Goal: Task Accomplishment & Management: Use online tool/utility

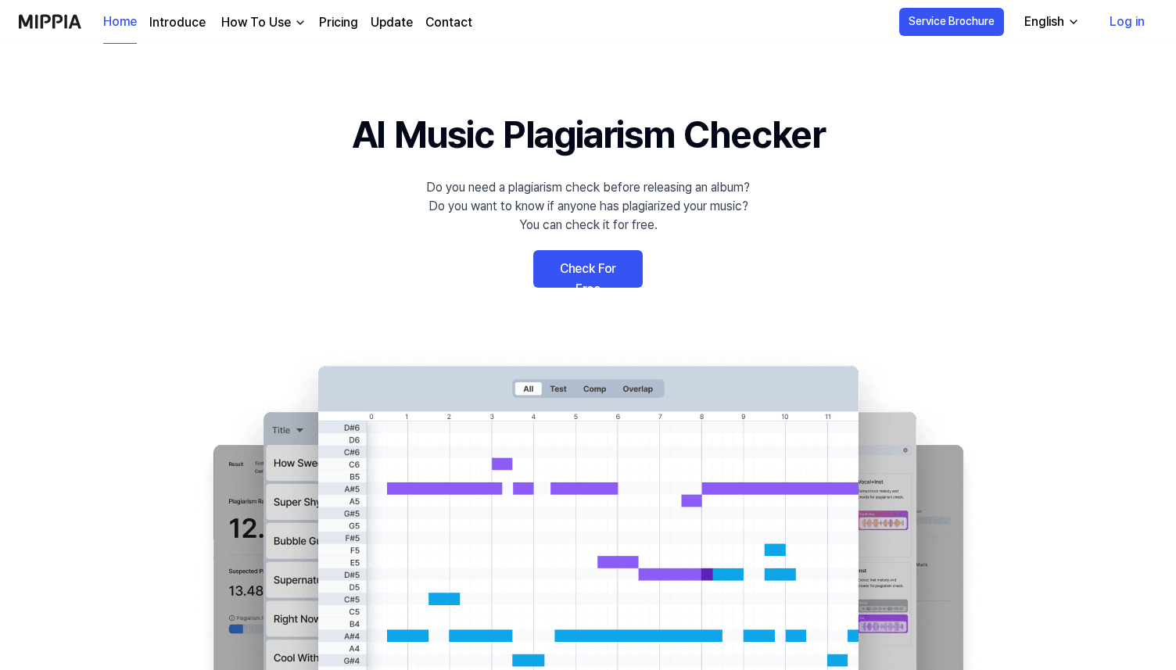
click at [570, 274] on link "Check For Free" at bounding box center [587, 269] width 109 height 38
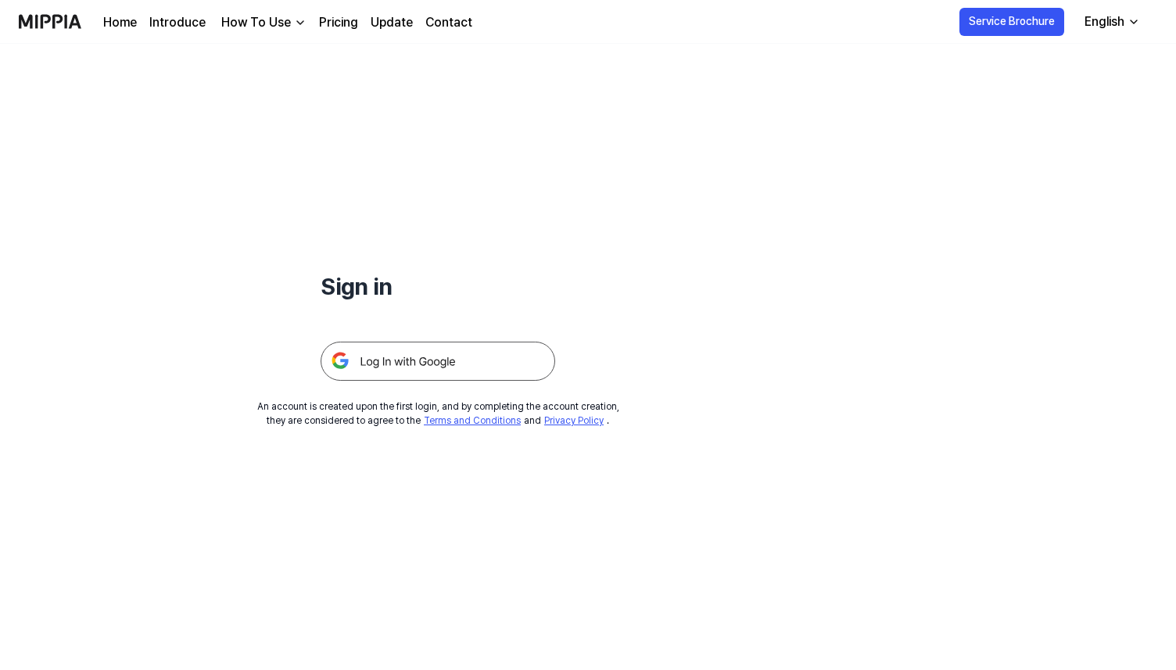
click at [413, 368] on img at bounding box center [438, 361] width 235 height 39
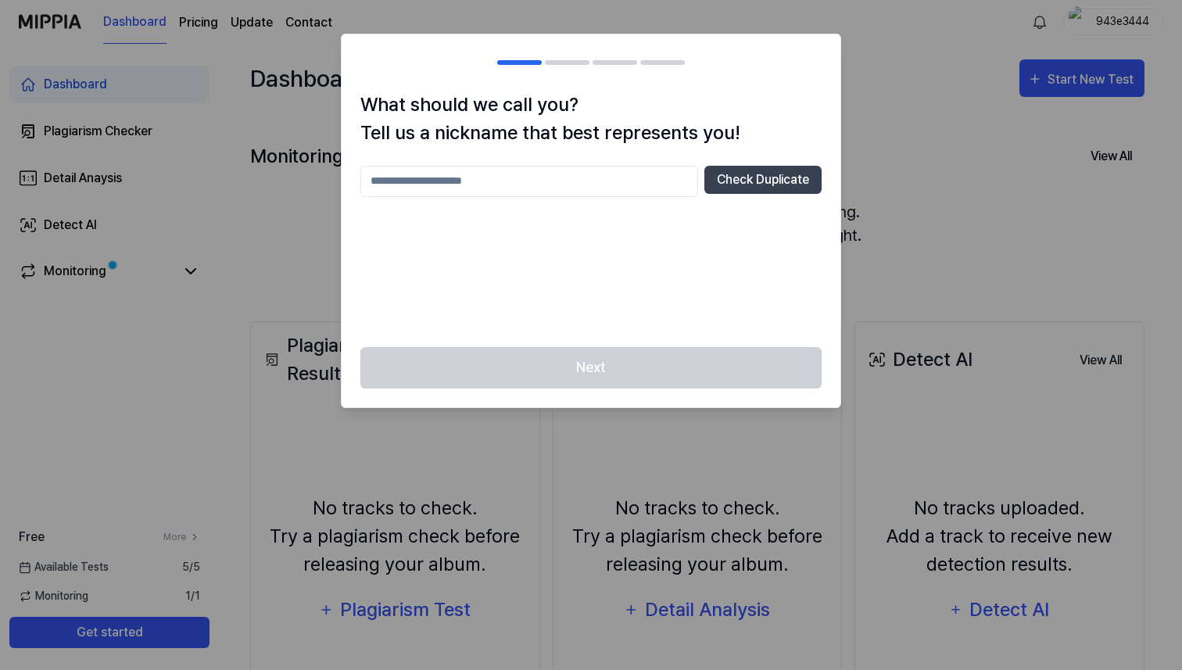
click at [611, 179] on input "text" at bounding box center [529, 181] width 338 height 31
type input "********"
click at [774, 181] on button "Check Duplicate" at bounding box center [762, 180] width 117 height 28
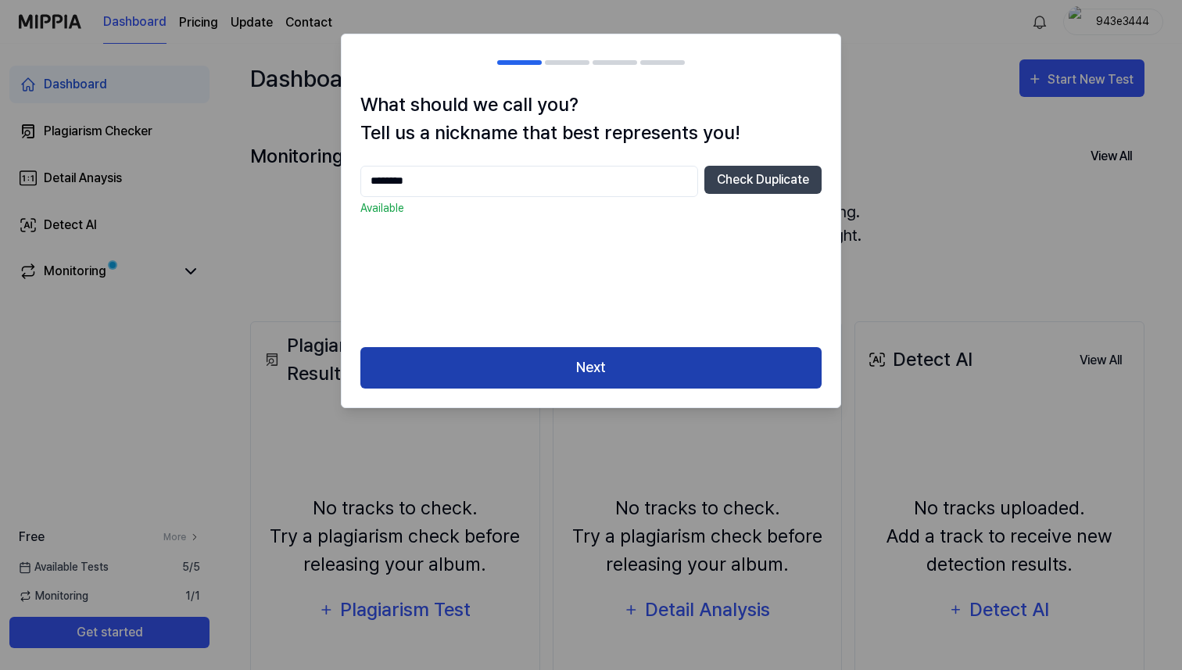
click at [631, 369] on button "Next" at bounding box center [590, 367] width 461 height 41
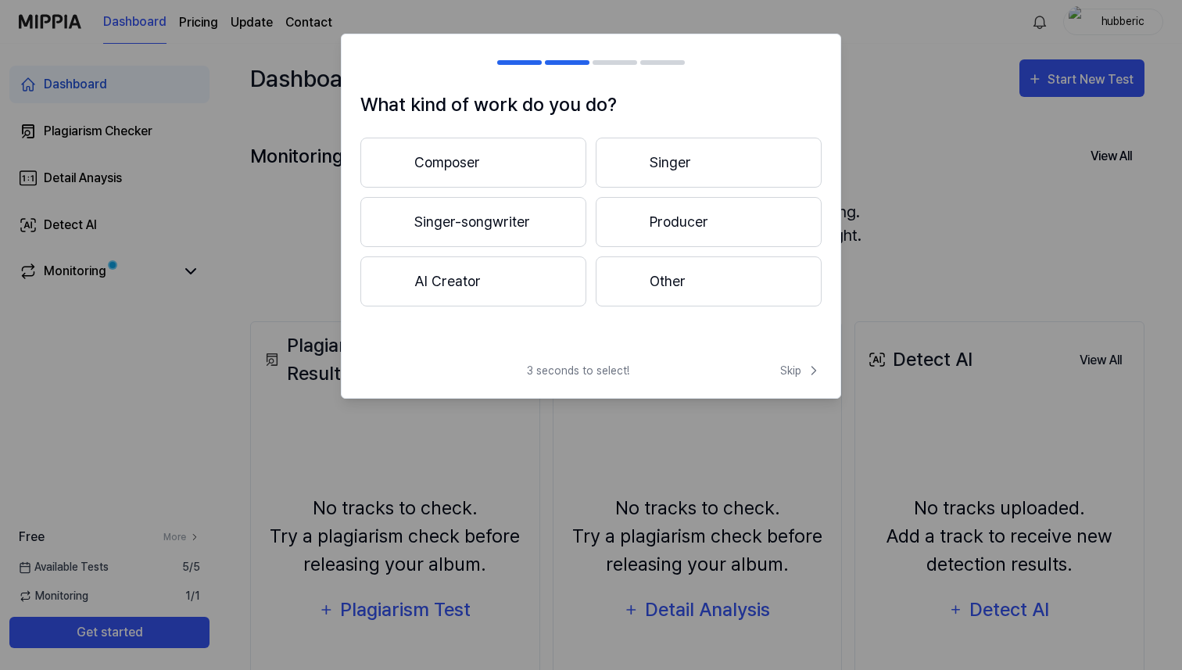
click at [464, 284] on button "AI Creator" at bounding box center [473, 281] width 226 height 50
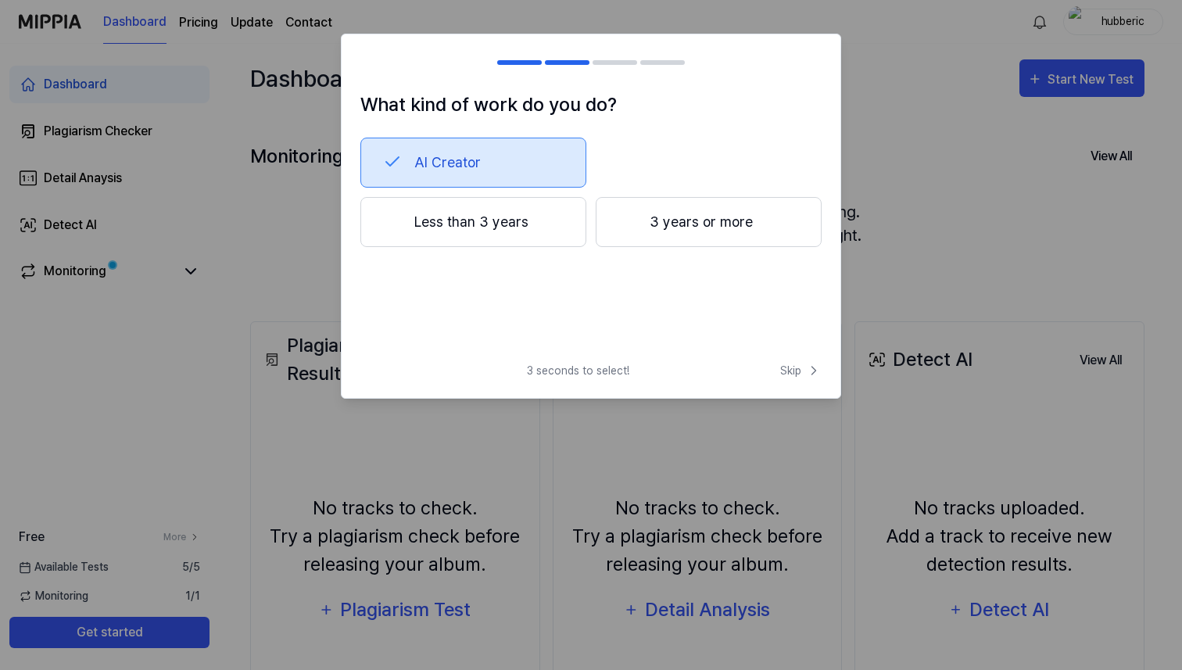
click at [478, 234] on button "Less than 3 years" at bounding box center [473, 222] width 226 height 50
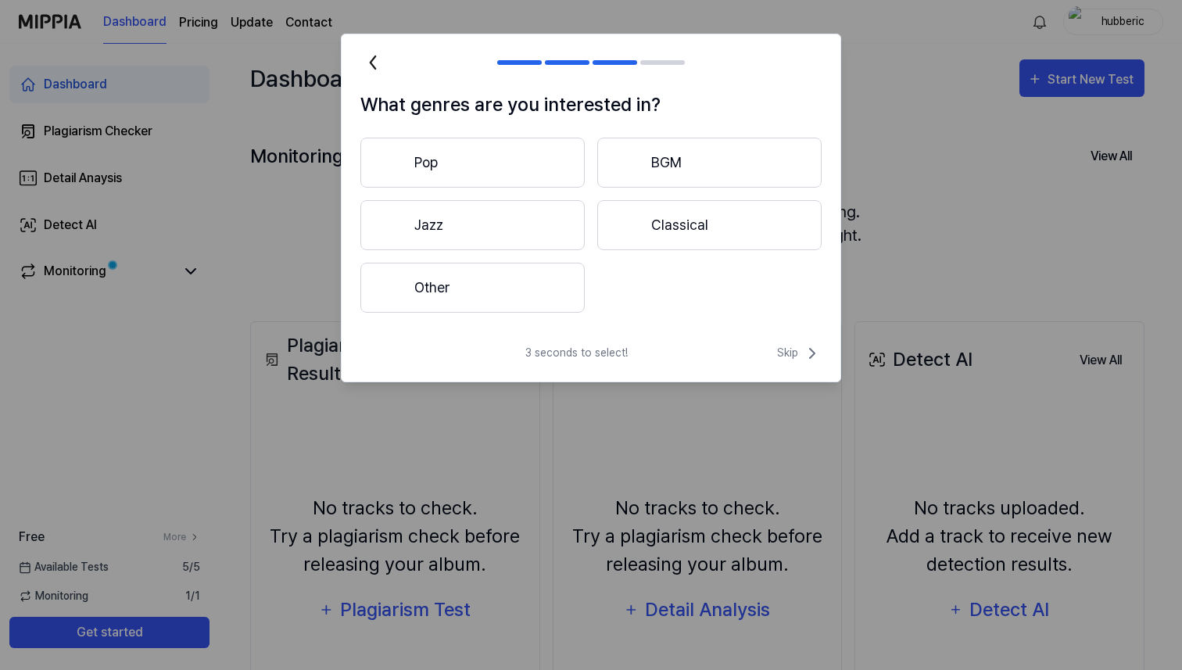
click at [481, 169] on button "Pop" at bounding box center [472, 163] width 224 height 50
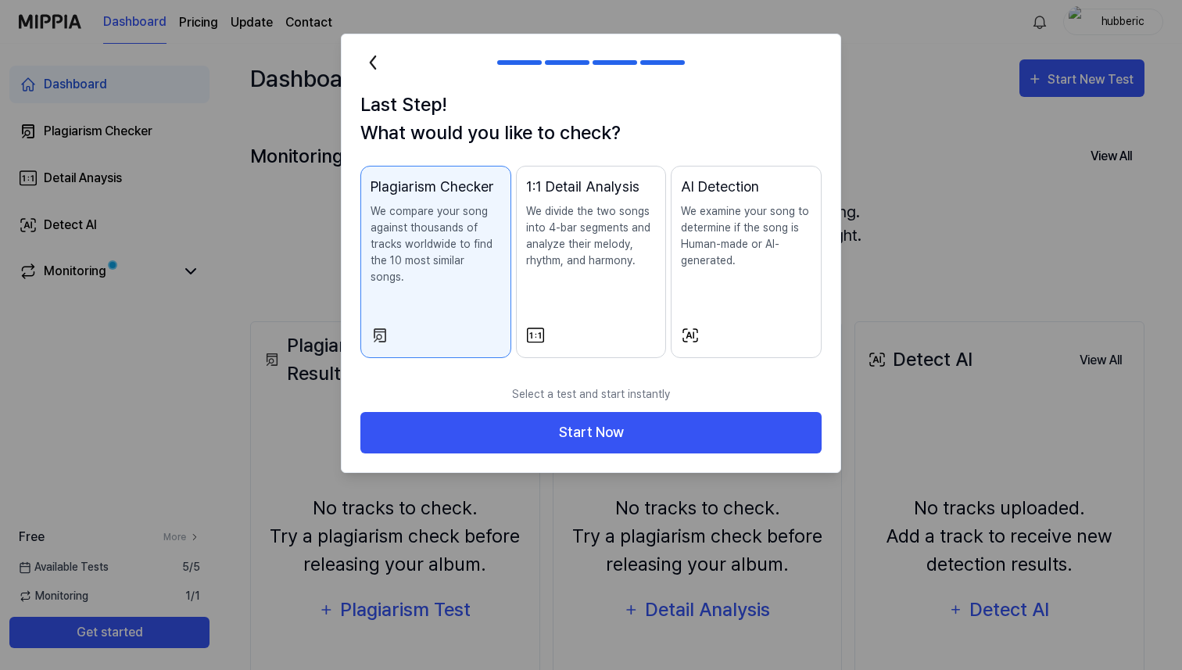
click at [368, 59] on icon at bounding box center [372, 62] width 25 height 25
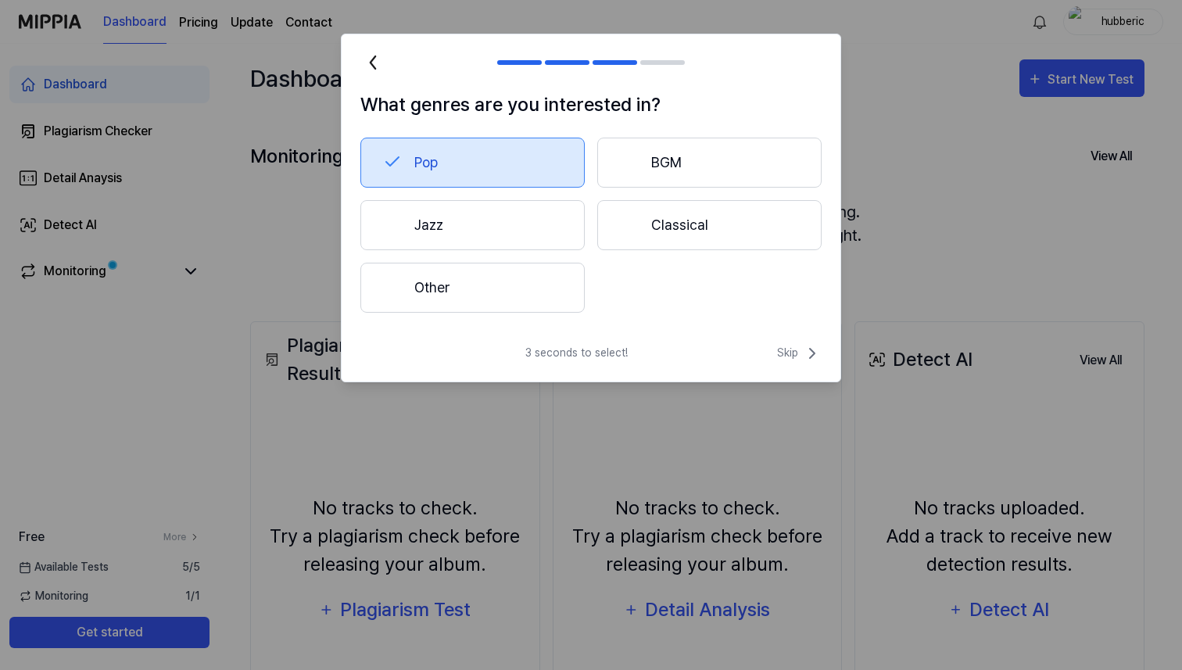
click at [471, 287] on button "Other" at bounding box center [472, 288] width 224 height 50
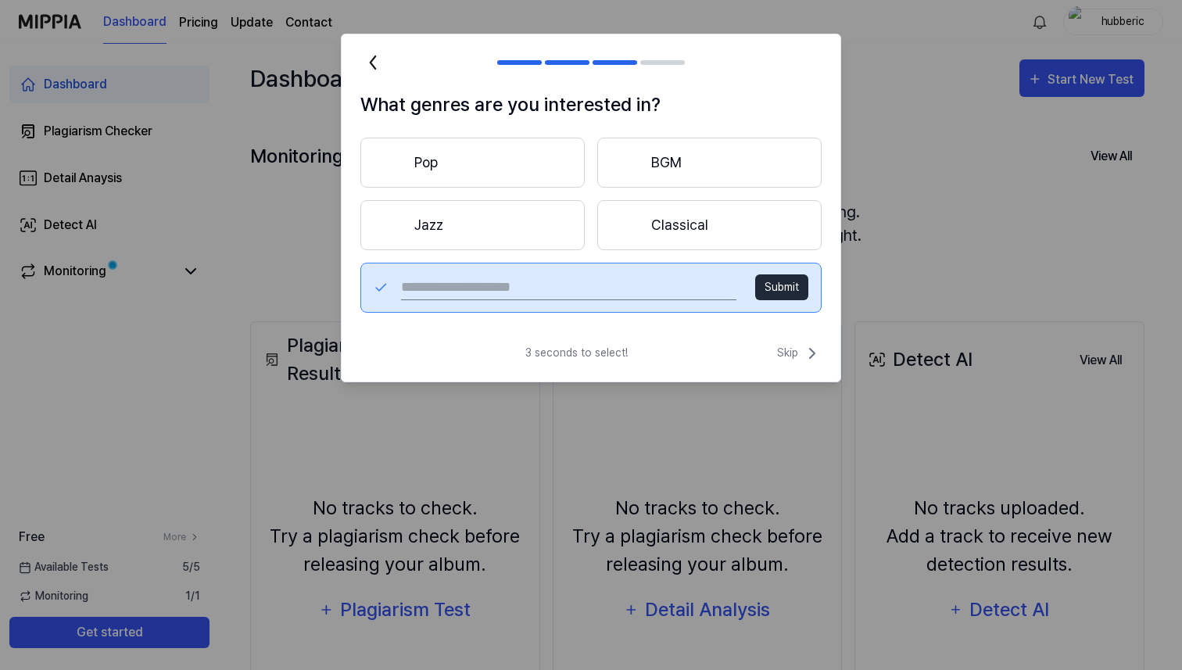
click at [625, 288] on input "text" at bounding box center [568, 287] width 335 height 25
type input "*"
type input "**********"
click at [785, 285] on button "Submit" at bounding box center [781, 287] width 53 height 26
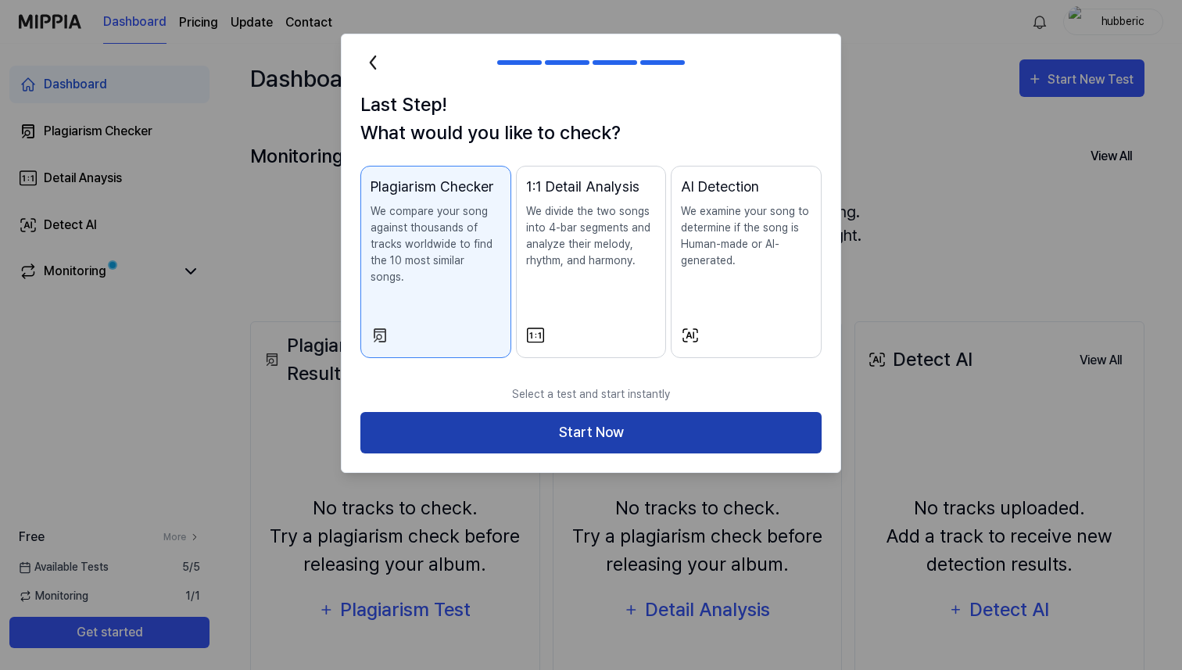
click at [594, 417] on button "Start Now" at bounding box center [590, 432] width 461 height 41
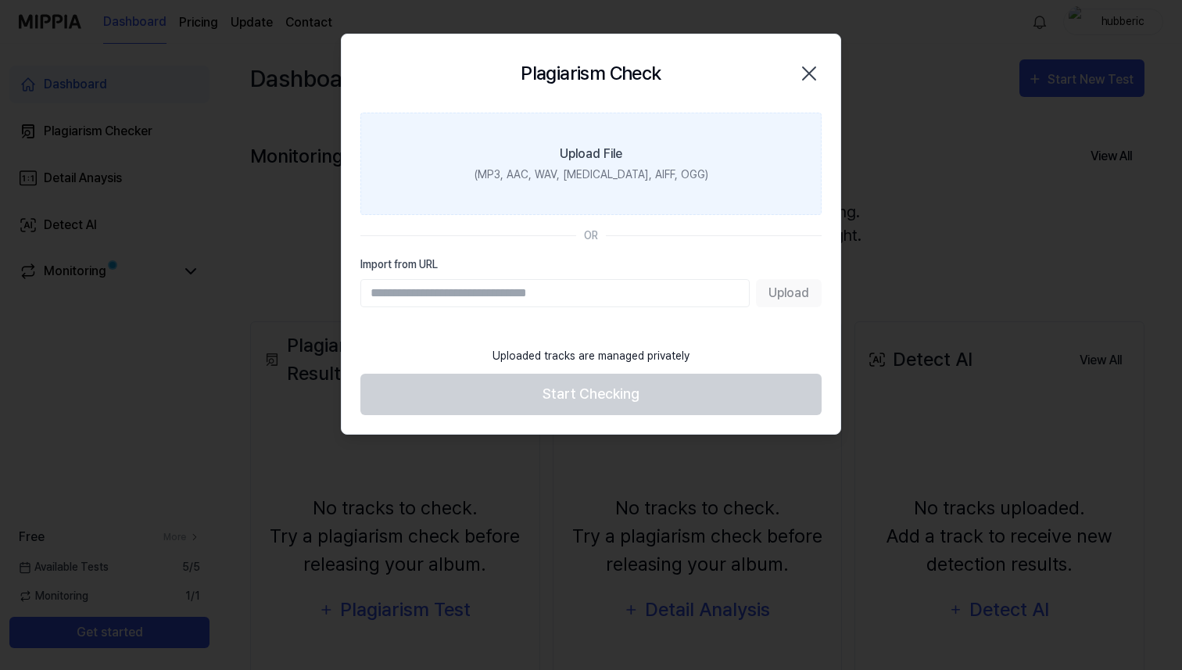
click at [614, 178] on div "(MP3, AAC, WAV, [MEDICAL_DATA], AIFF, OGG)" at bounding box center [592, 175] width 234 height 16
click at [0, 0] on input "Upload File (MP3, AAC, WAV, [MEDICAL_DATA], AIFF, OGG)" at bounding box center [0, 0] width 0 height 0
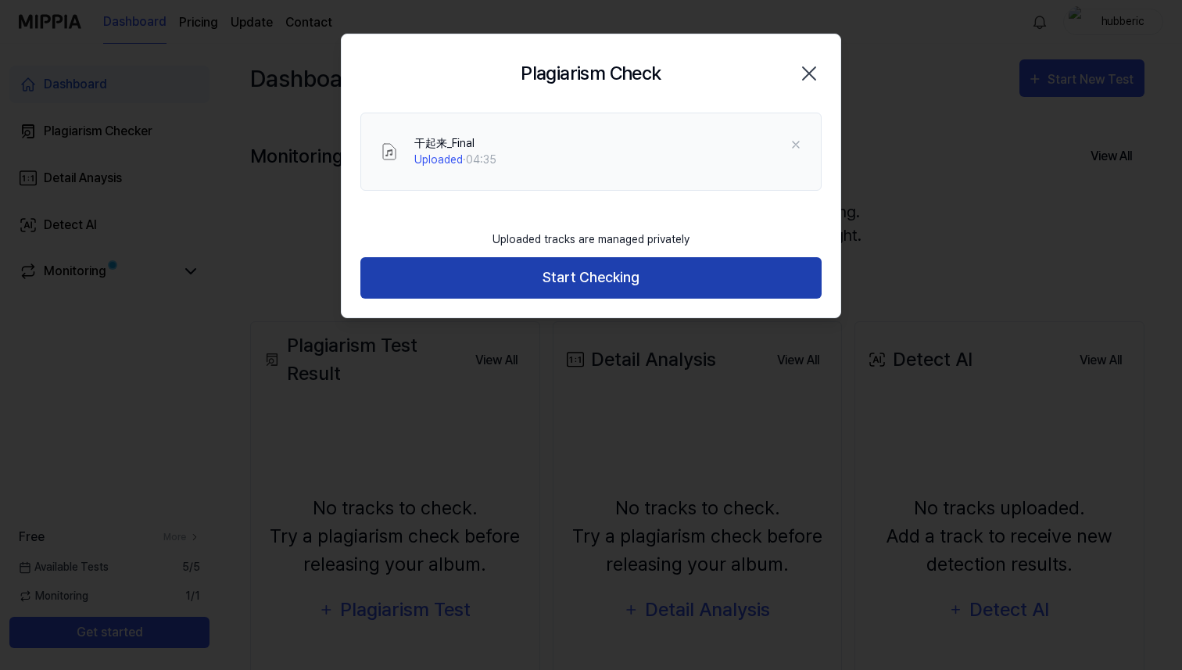
click at [553, 280] on button "Start Checking" at bounding box center [590, 277] width 461 height 41
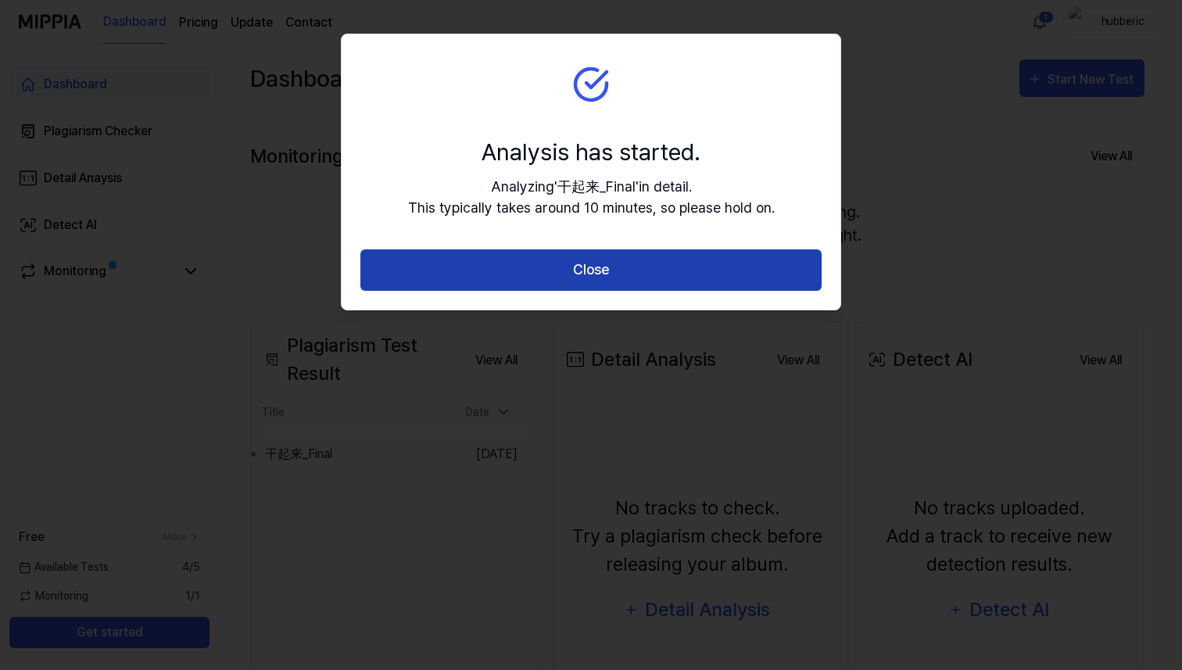
click at [589, 264] on button "Close" at bounding box center [590, 269] width 461 height 41
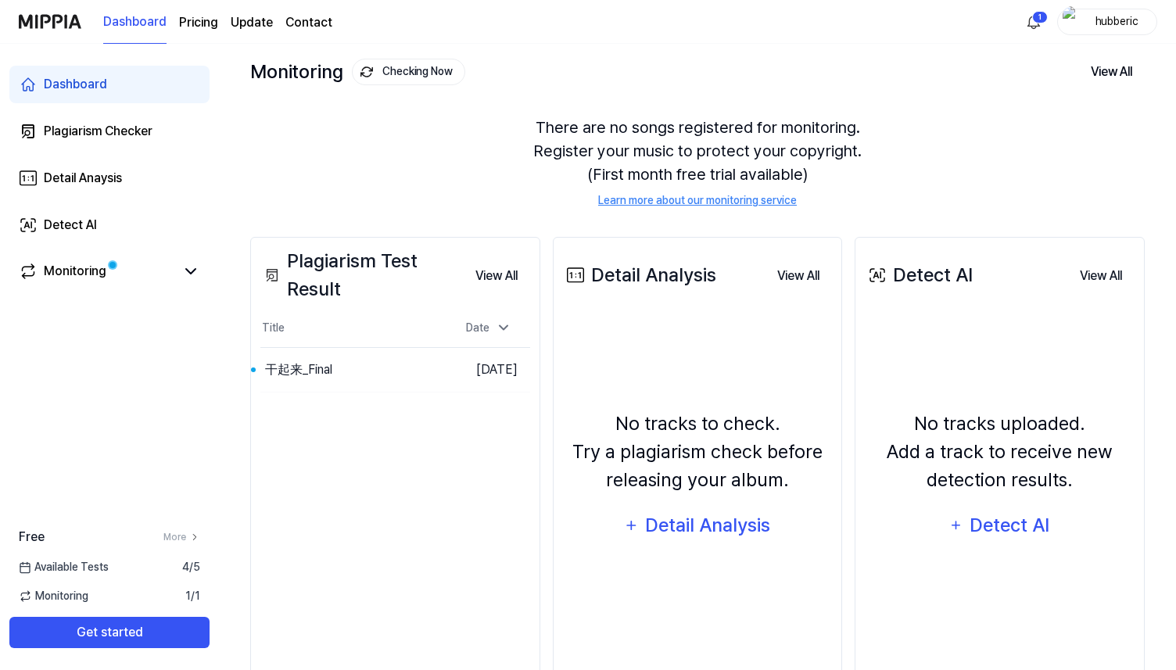
scroll to position [90, 0]
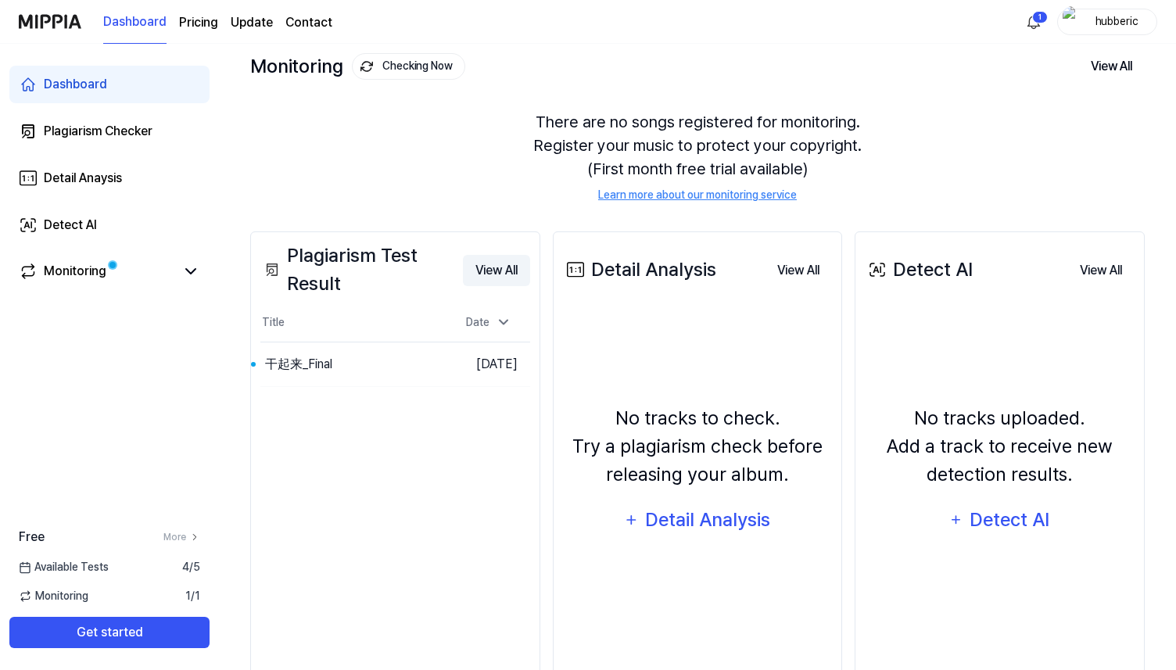
click at [495, 271] on button "View All" at bounding box center [496, 270] width 67 height 31
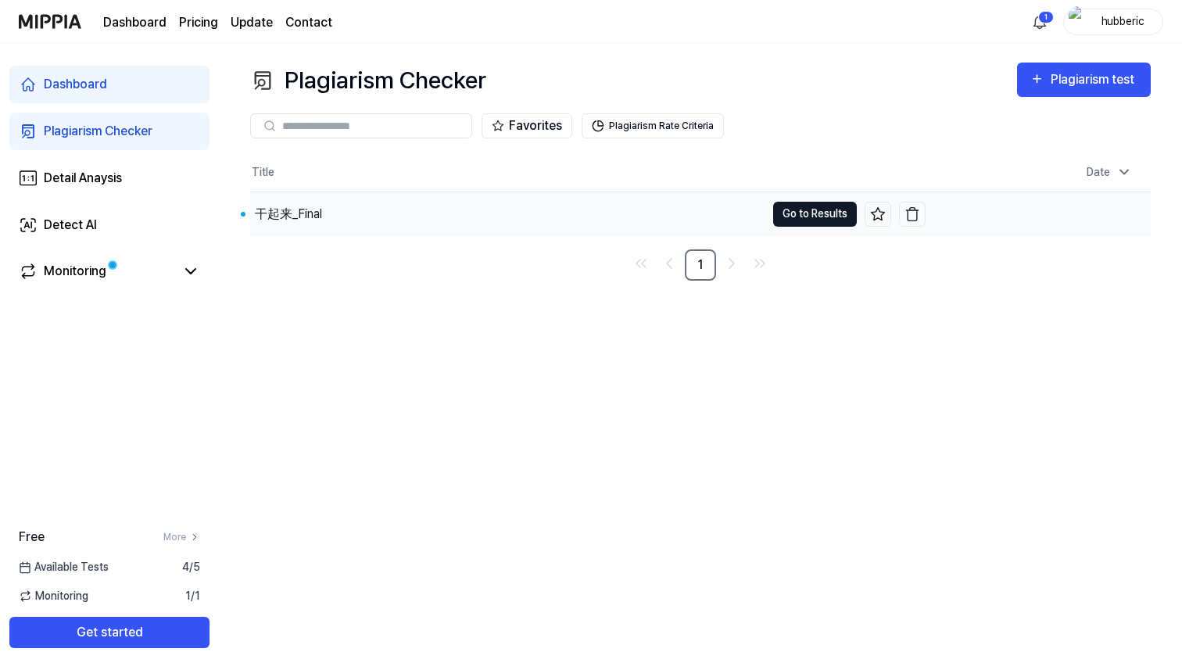
click at [831, 220] on button "Go to Results" at bounding box center [815, 214] width 84 height 25
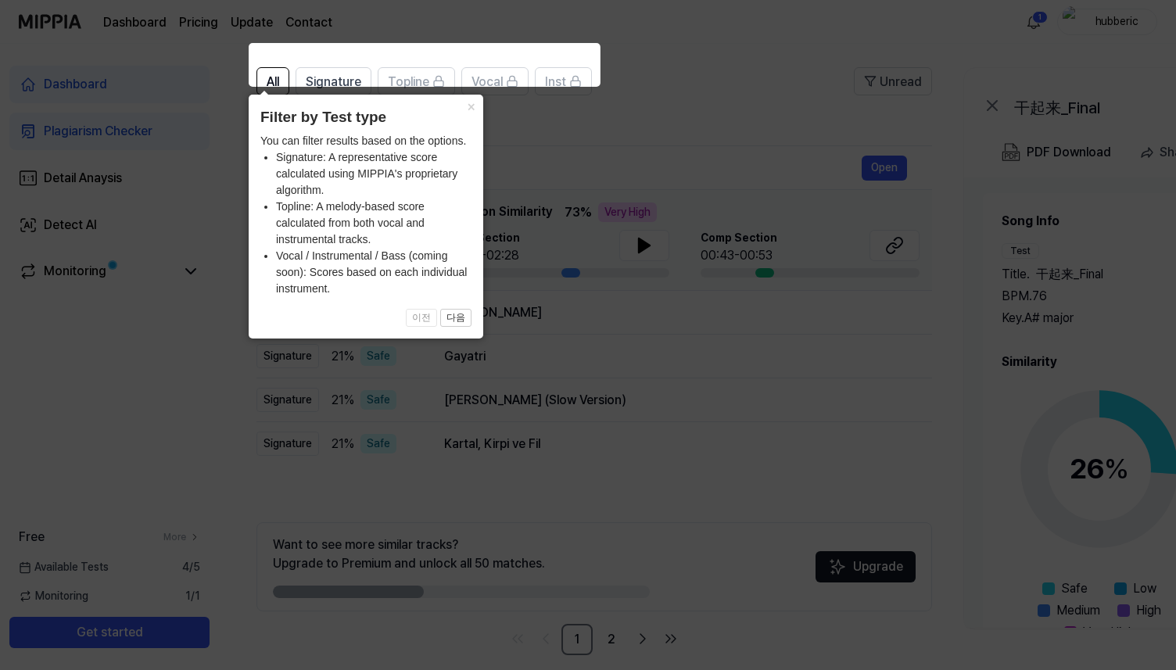
scroll to position [118, 0]
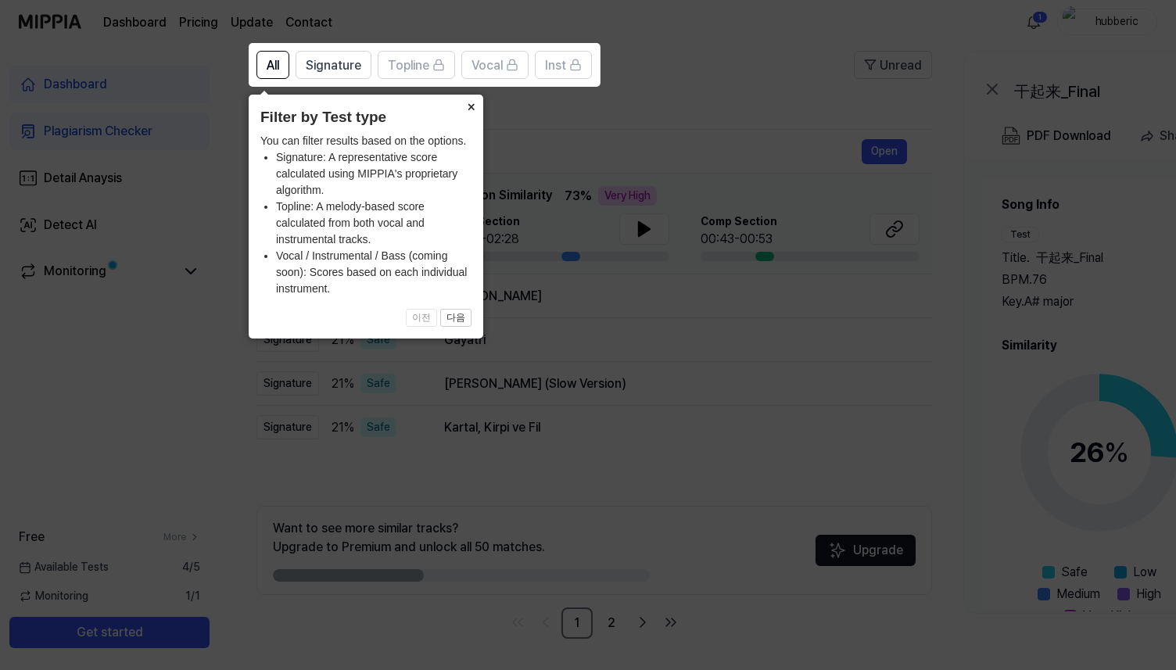
click at [465, 108] on button "×" at bounding box center [470, 106] width 25 height 22
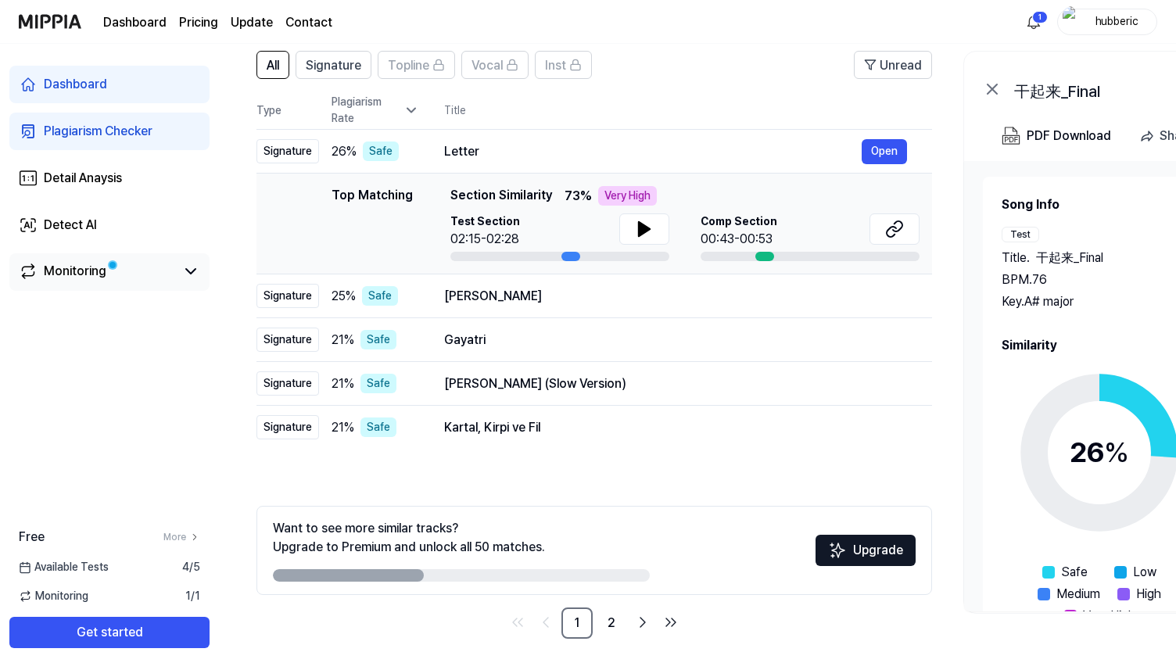
click at [170, 268] on link "Monitoring" at bounding box center [97, 271] width 156 height 19
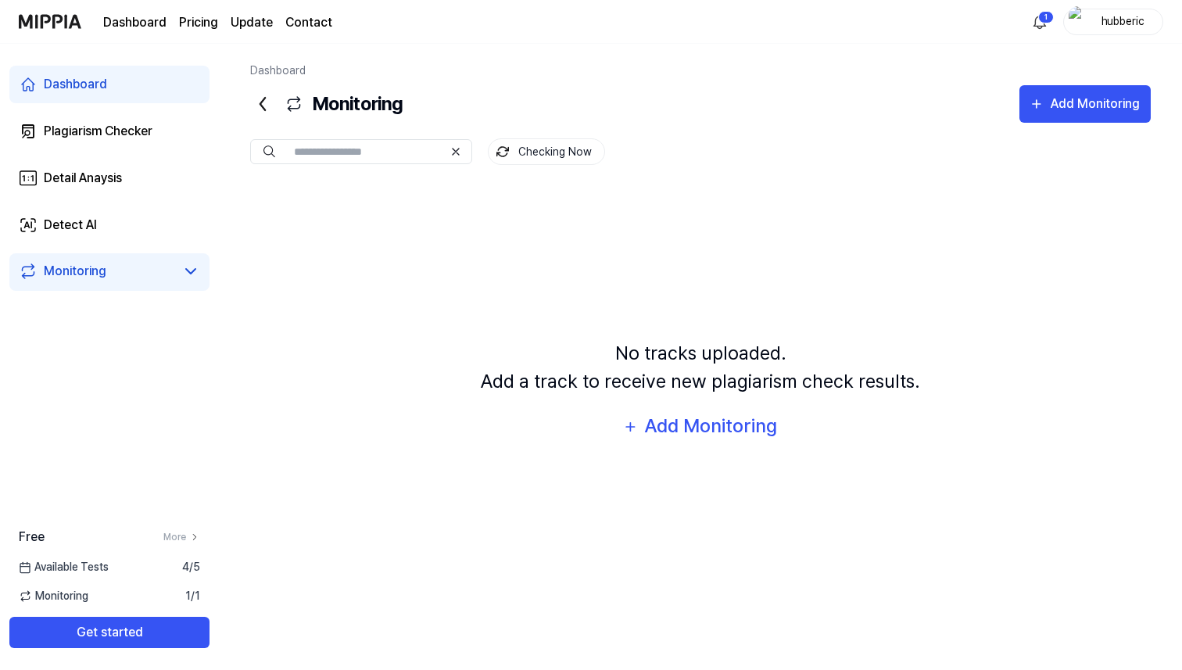
click at [260, 106] on icon at bounding box center [262, 103] width 25 height 25
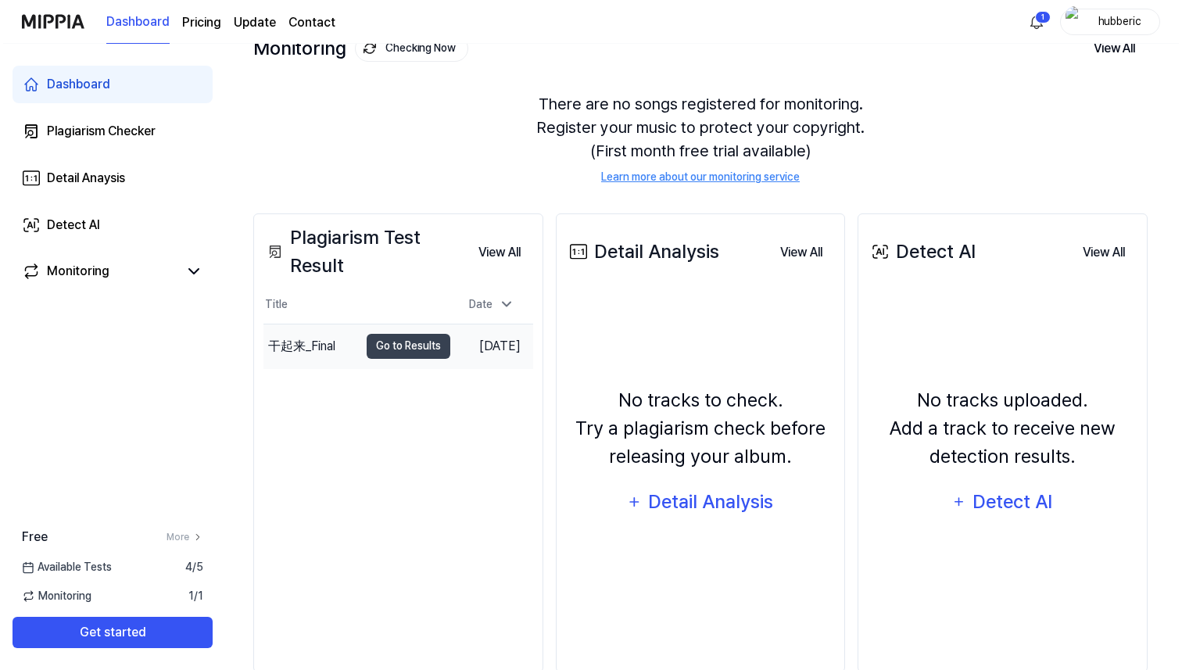
scroll to position [141, 0]
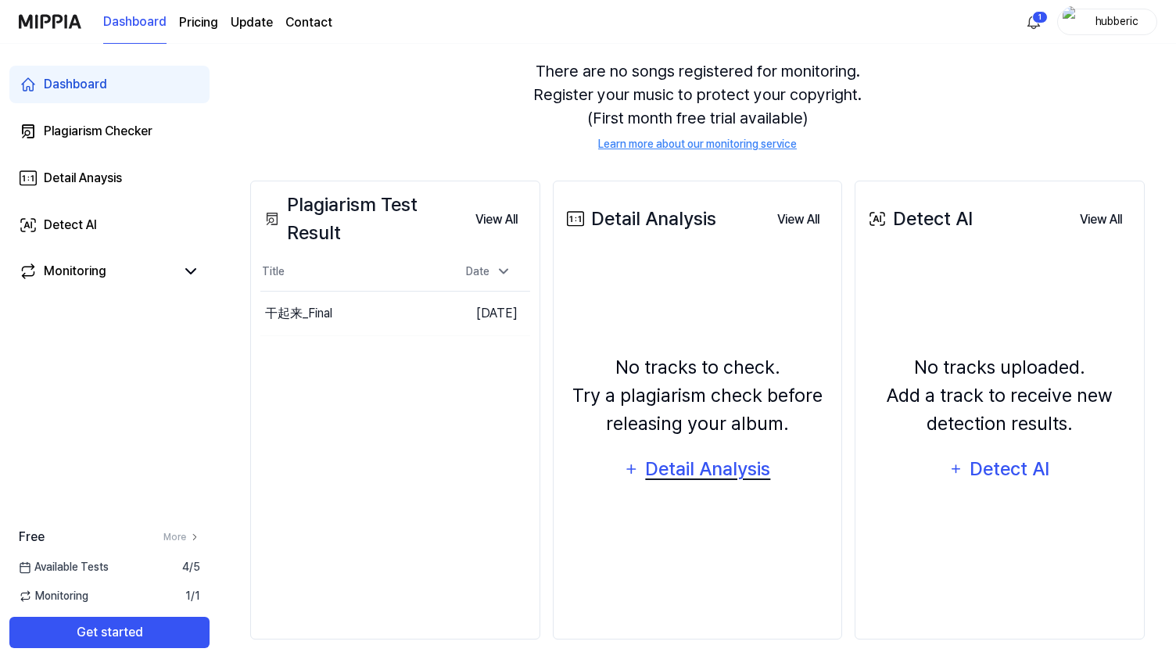
click at [733, 471] on div "Detail Analysis" at bounding box center [707, 469] width 127 height 30
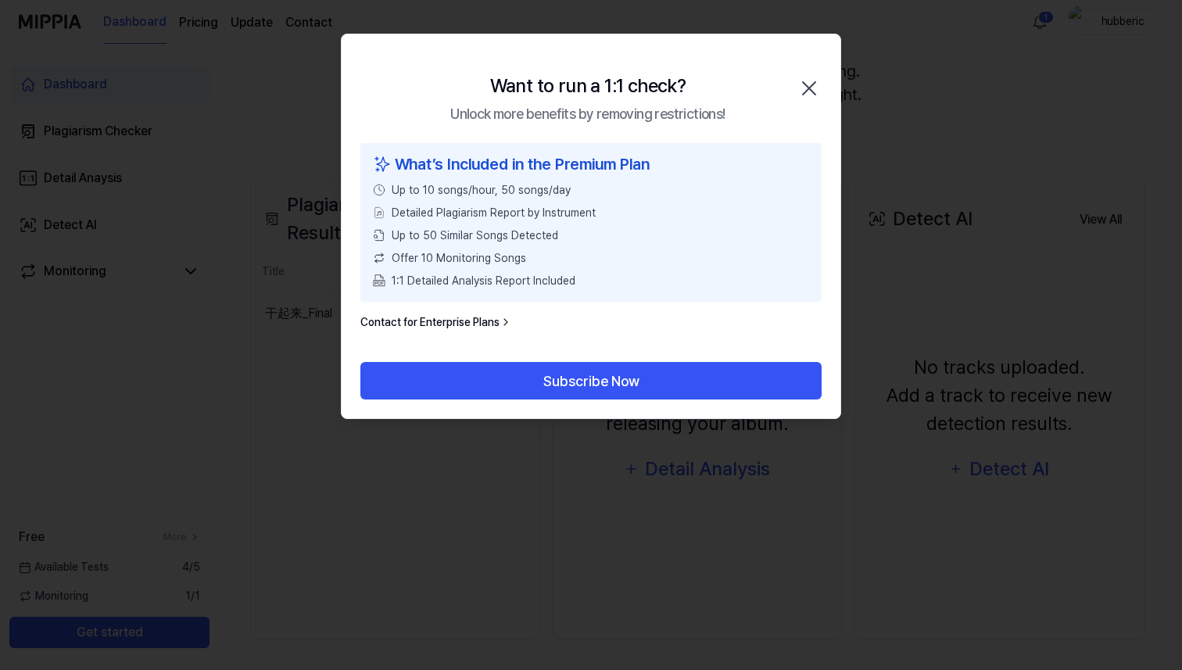
click at [808, 84] on icon "button" at bounding box center [809, 88] width 25 height 25
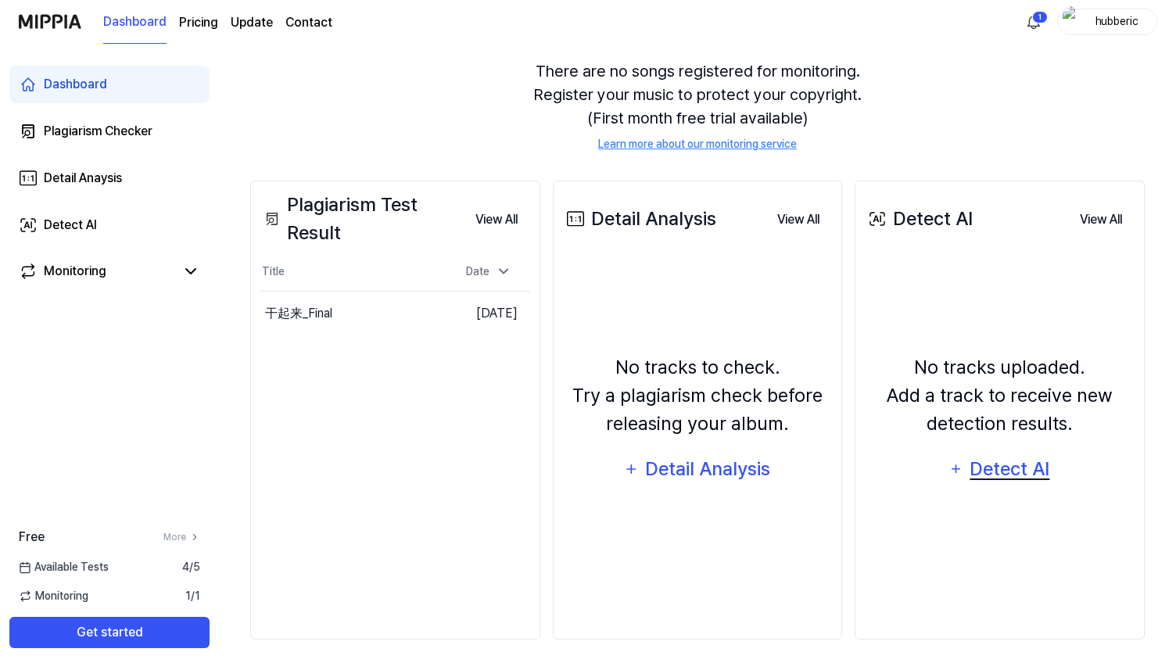
click at [998, 468] on div "Detect AI" at bounding box center [1010, 469] width 84 height 30
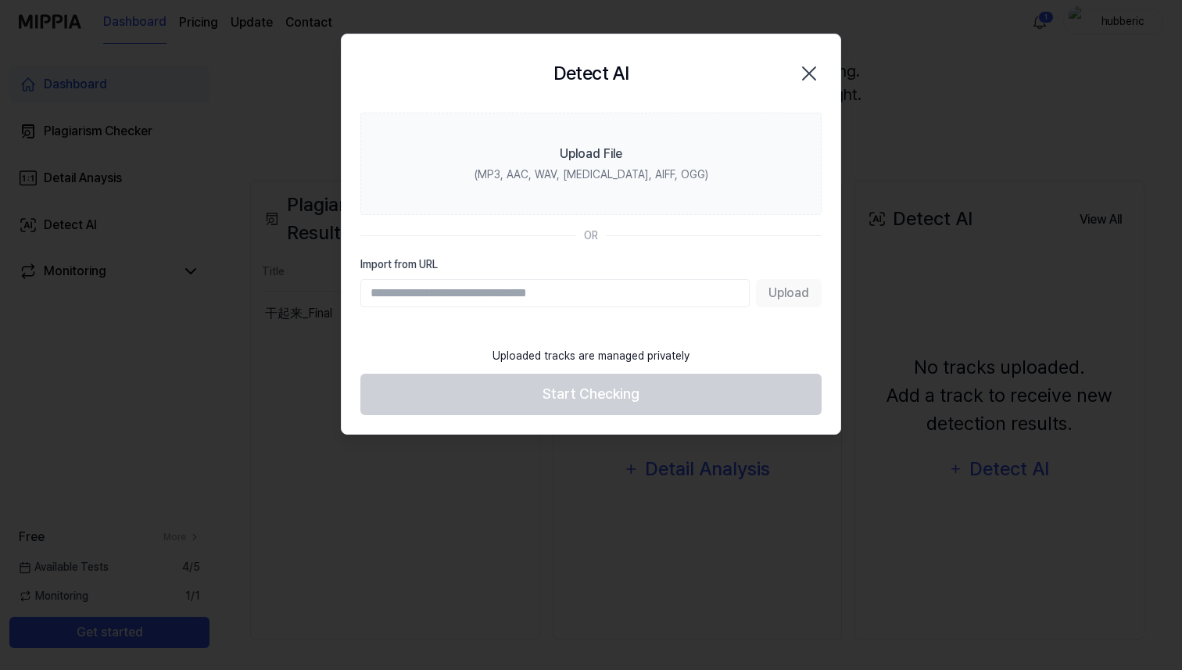
click at [654, 285] on input "Import from URL" at bounding box center [554, 293] width 389 height 28
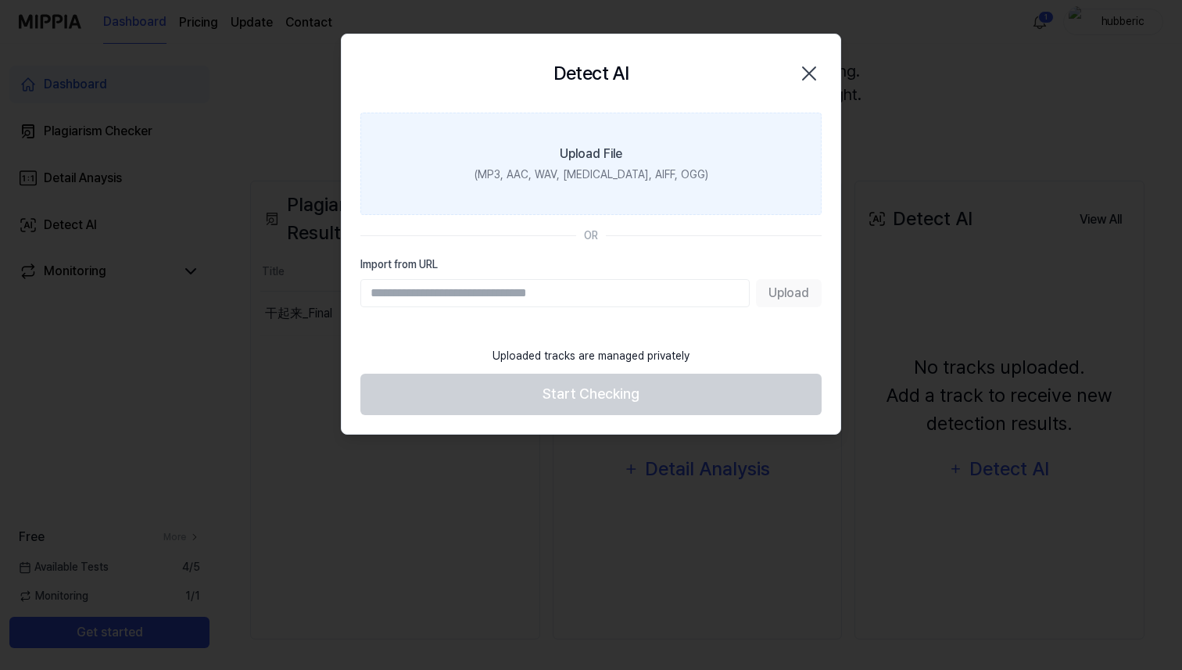
click at [606, 173] on div "(MP3, AAC, WAV, [MEDICAL_DATA], AIFF, OGG)" at bounding box center [592, 175] width 234 height 16
click at [0, 0] on input "Upload File (MP3, AAC, WAV, [MEDICAL_DATA], AIFF, OGG)" at bounding box center [0, 0] width 0 height 0
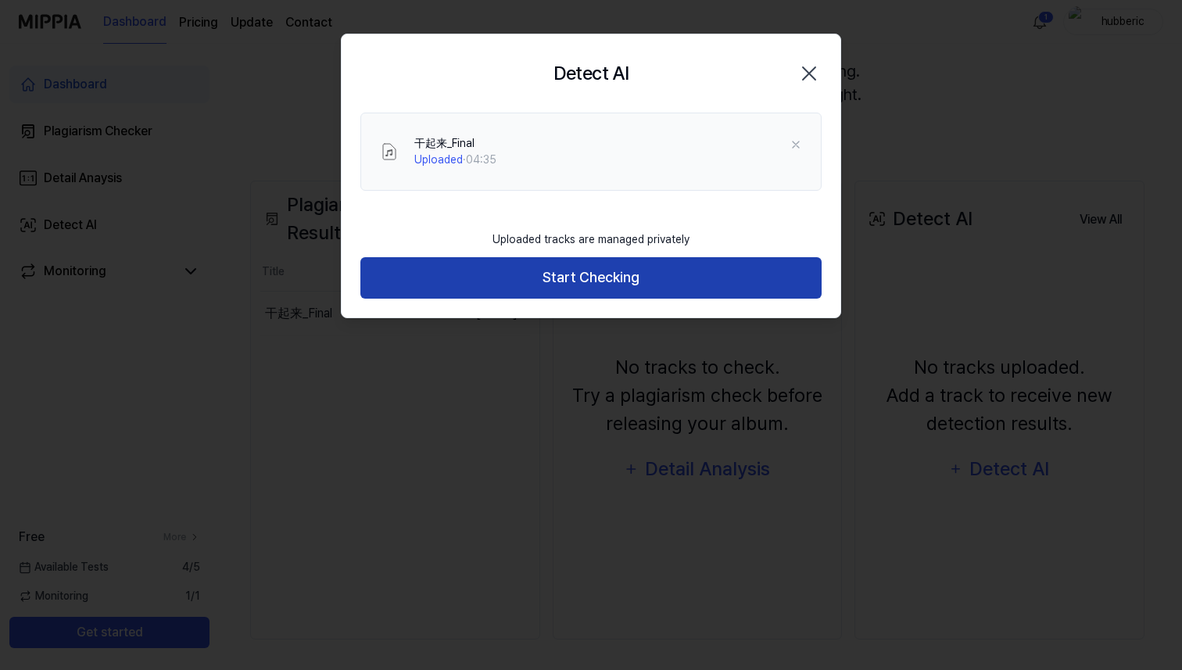
click at [627, 294] on button "Start Checking" at bounding box center [590, 277] width 461 height 41
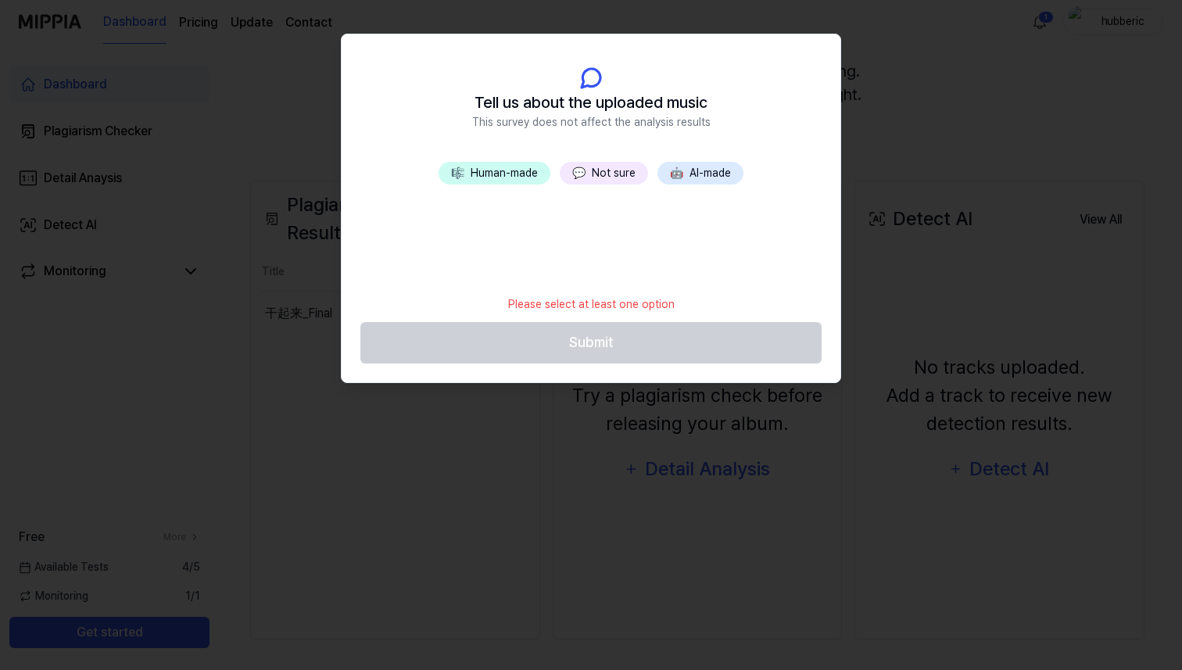
click at [691, 179] on button "🤖 AI-made" at bounding box center [701, 173] width 86 height 23
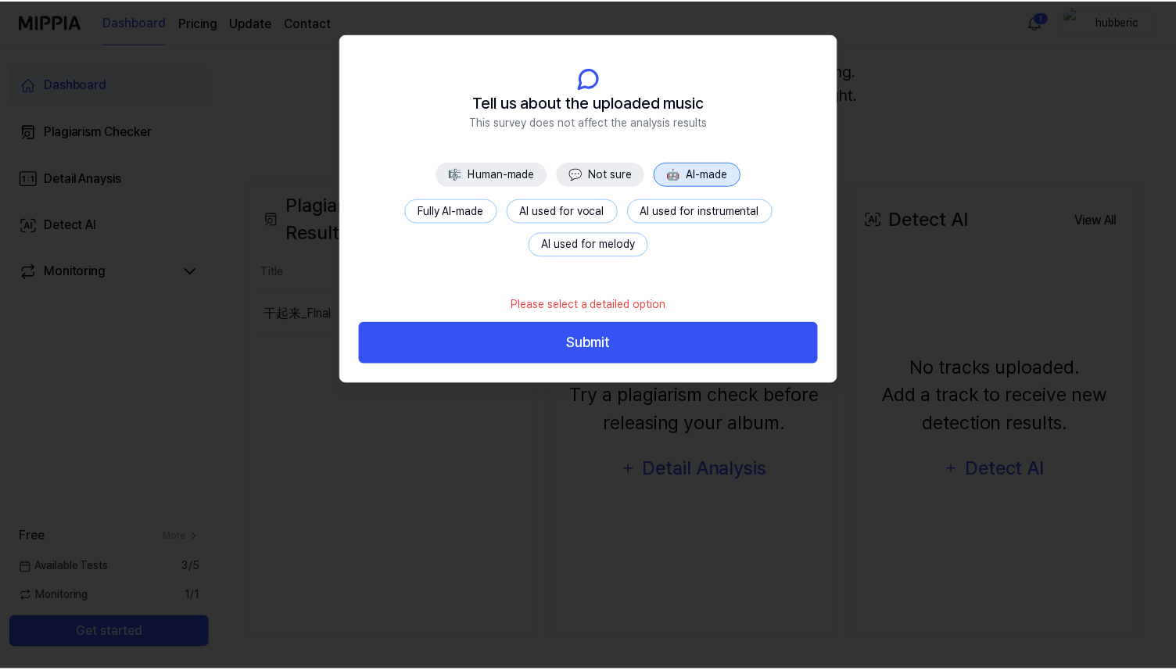
scroll to position [109, 0]
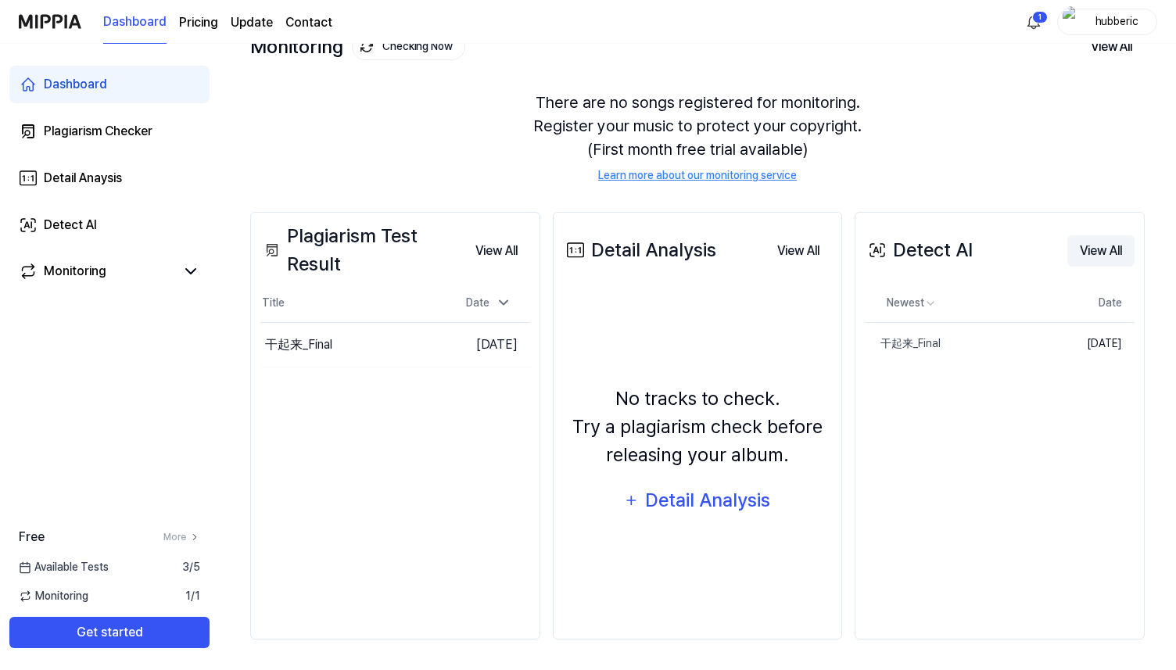
click at [1113, 251] on button "View All" at bounding box center [1100, 250] width 67 height 31
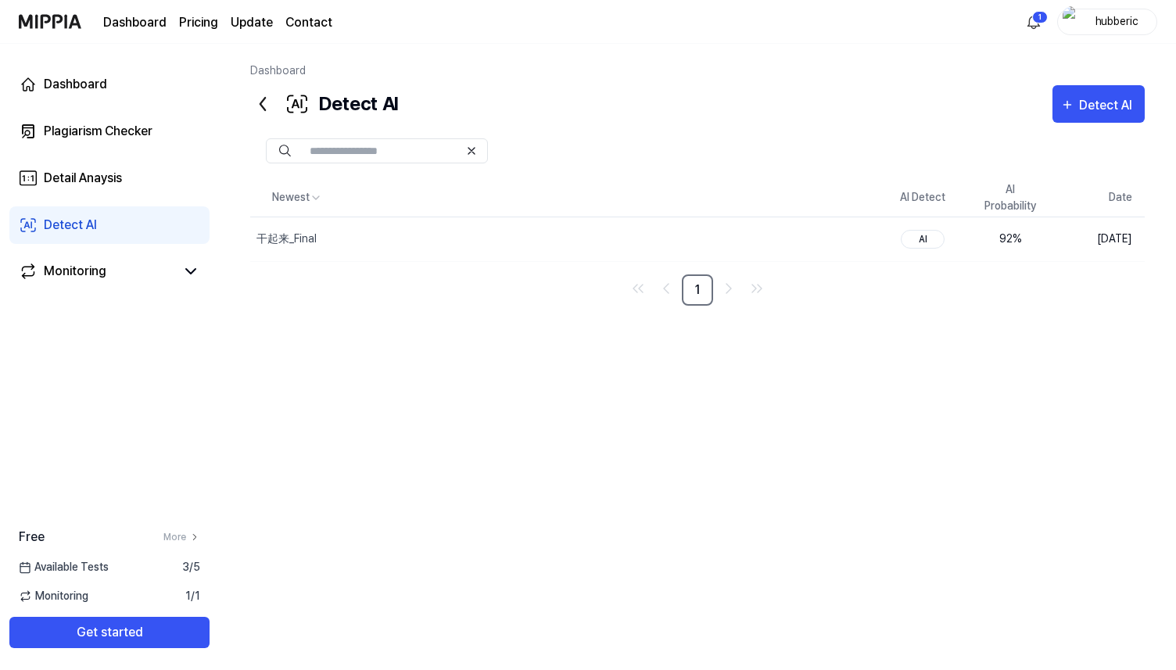
scroll to position [0, 0]
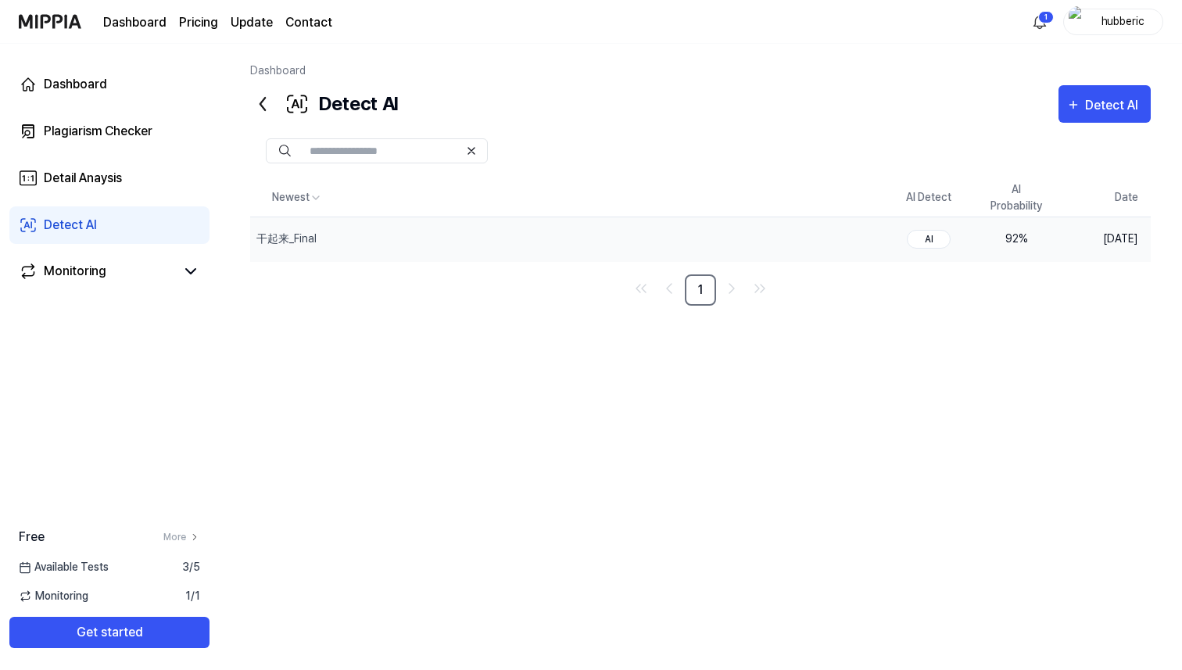
click at [1013, 242] on div "92 %" at bounding box center [1016, 239] width 63 height 16
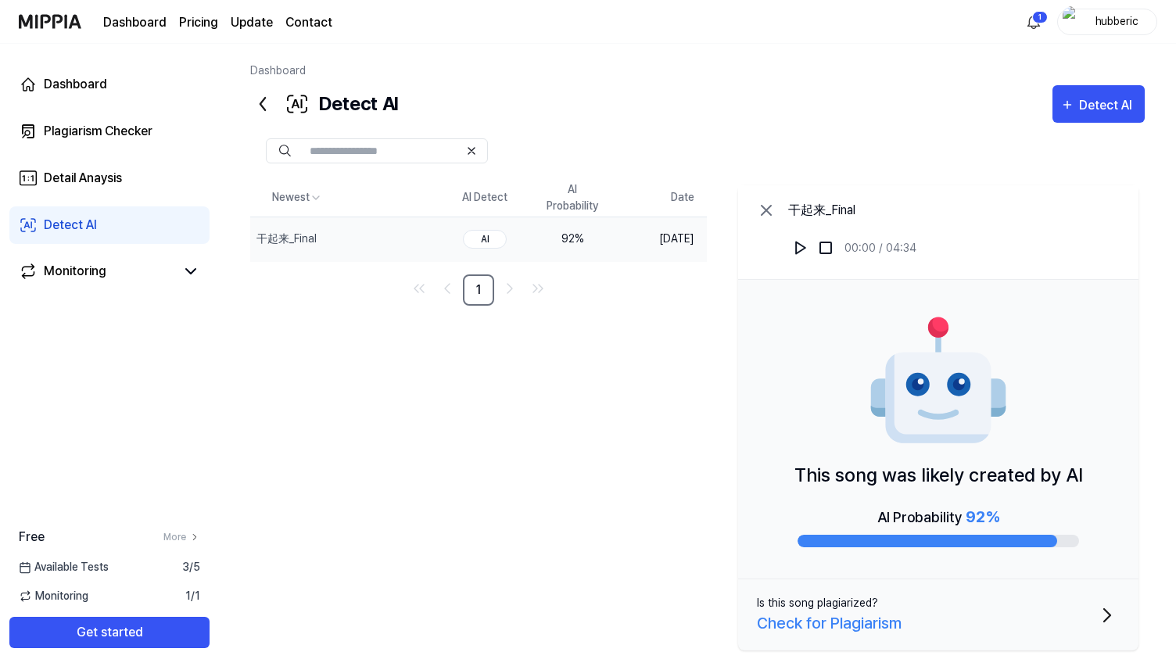
scroll to position [18, 0]
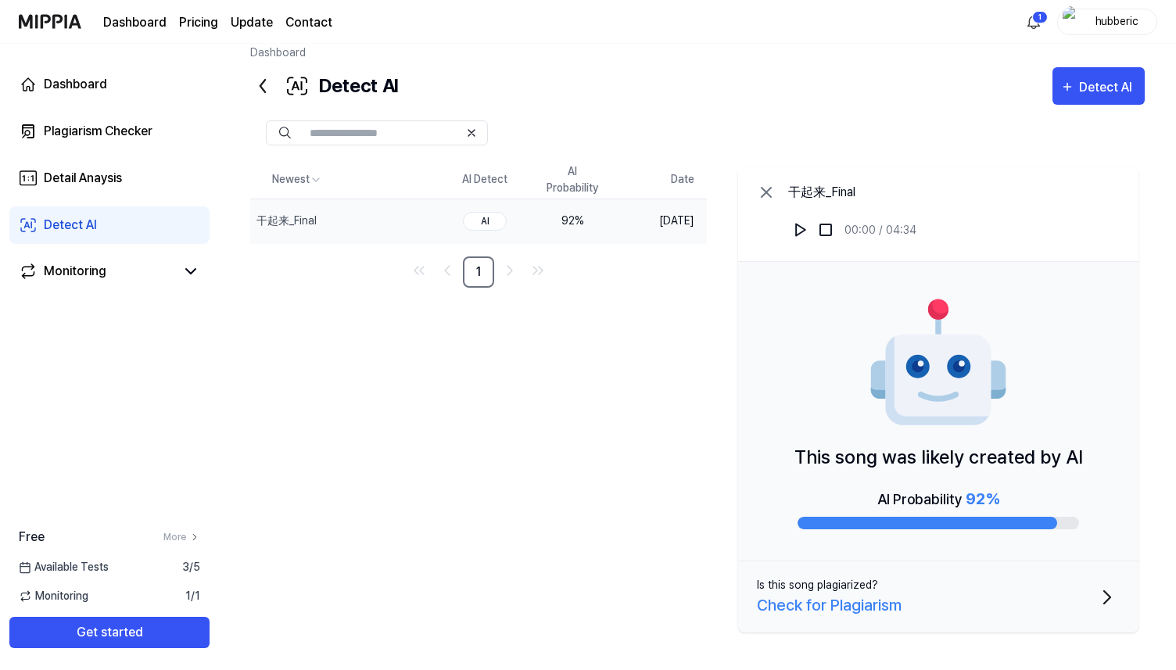
click at [784, 603] on div "Check for Plagiarism" at bounding box center [829, 604] width 145 height 23
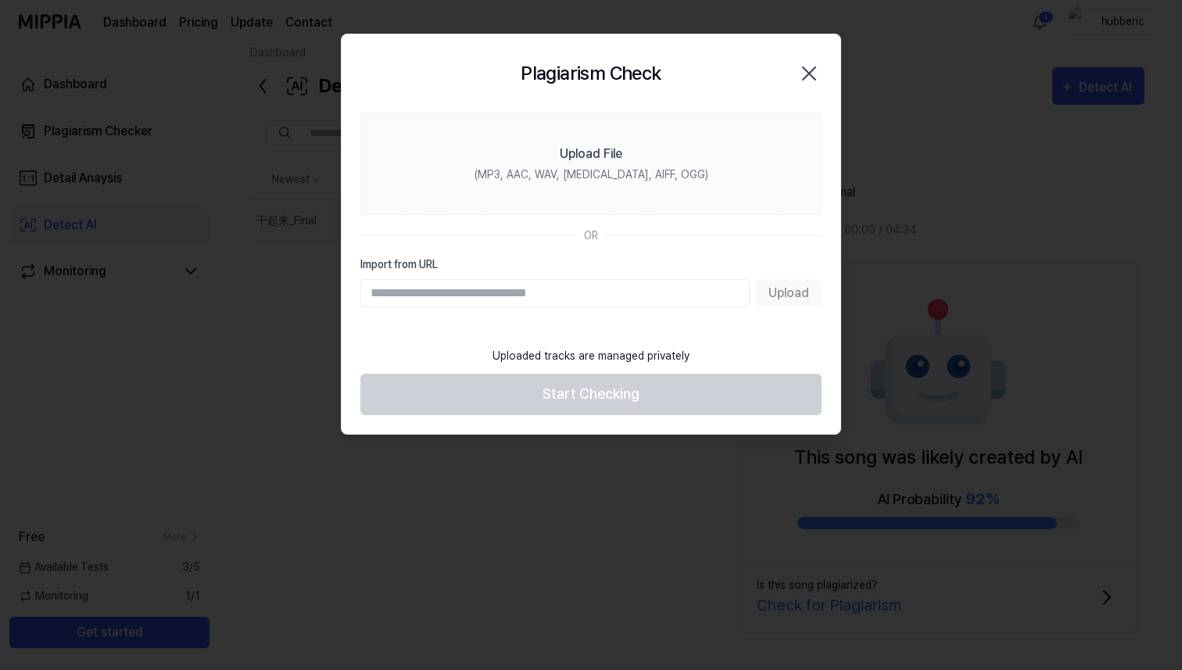
click at [804, 72] on icon "button" at bounding box center [809, 73] width 25 height 25
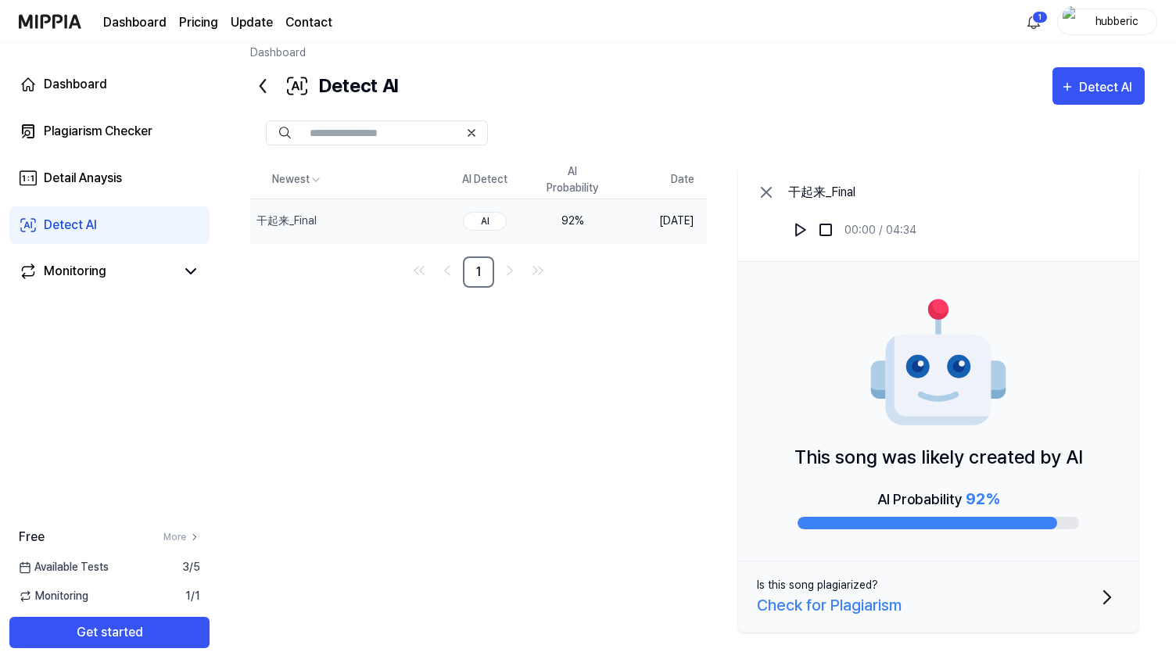
scroll to position [0, 0]
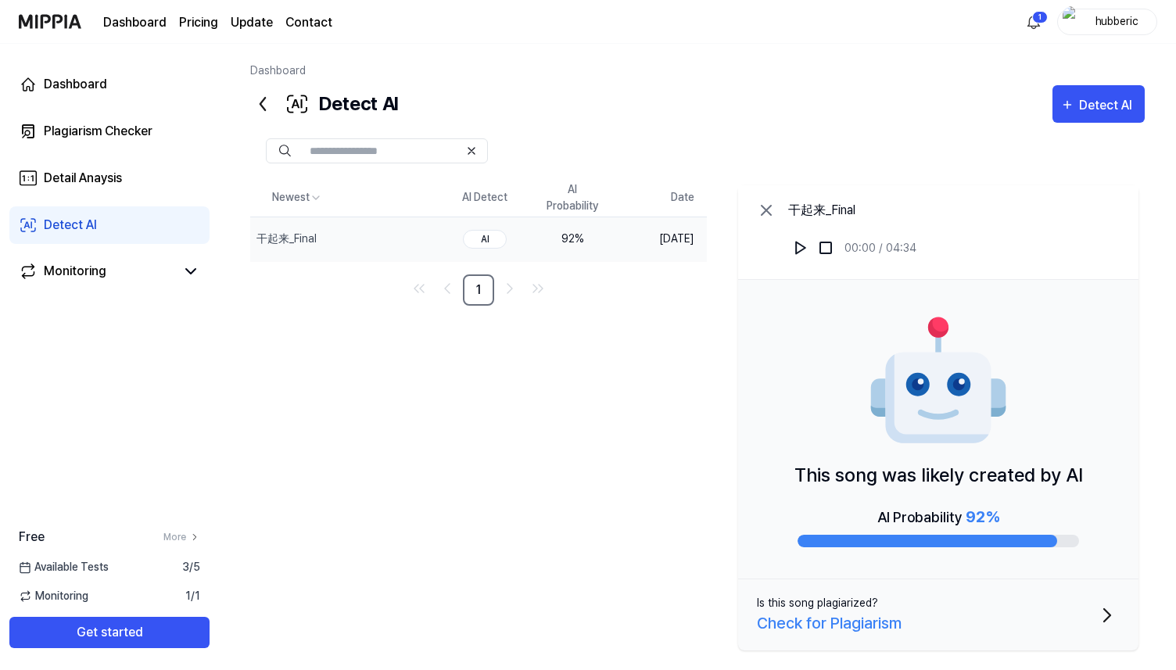
click at [260, 104] on icon at bounding box center [262, 104] width 5 height 13
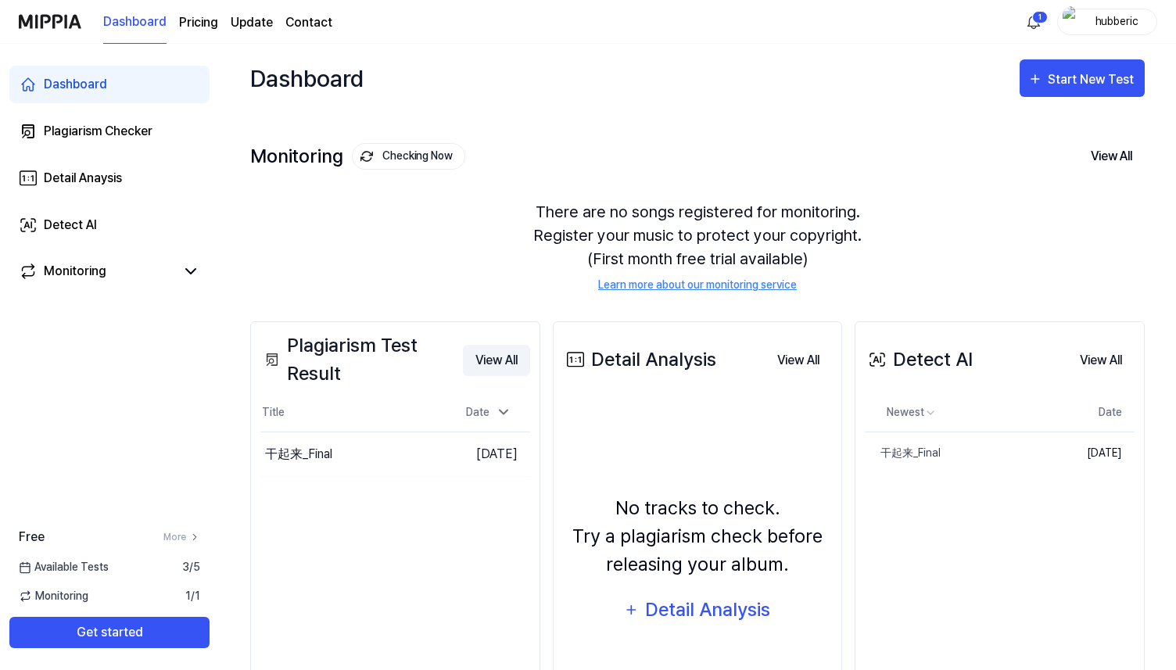
click at [495, 363] on button "View All" at bounding box center [496, 360] width 67 height 31
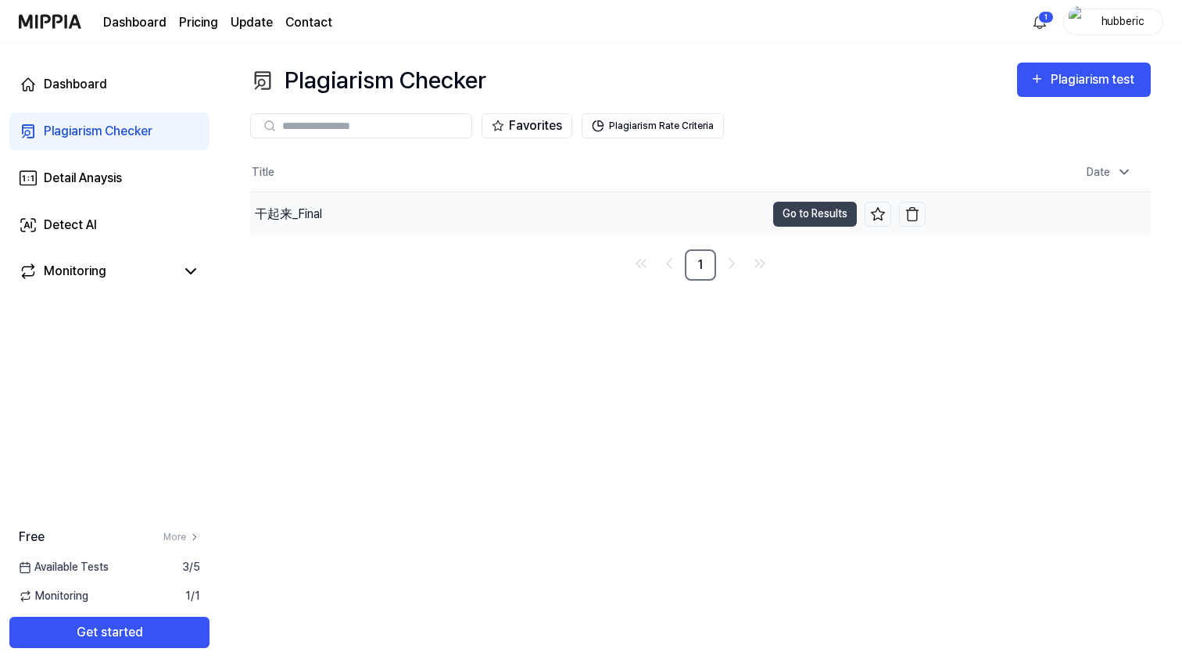
click at [309, 223] on div "干起来_Final" at bounding box center [288, 214] width 67 height 19
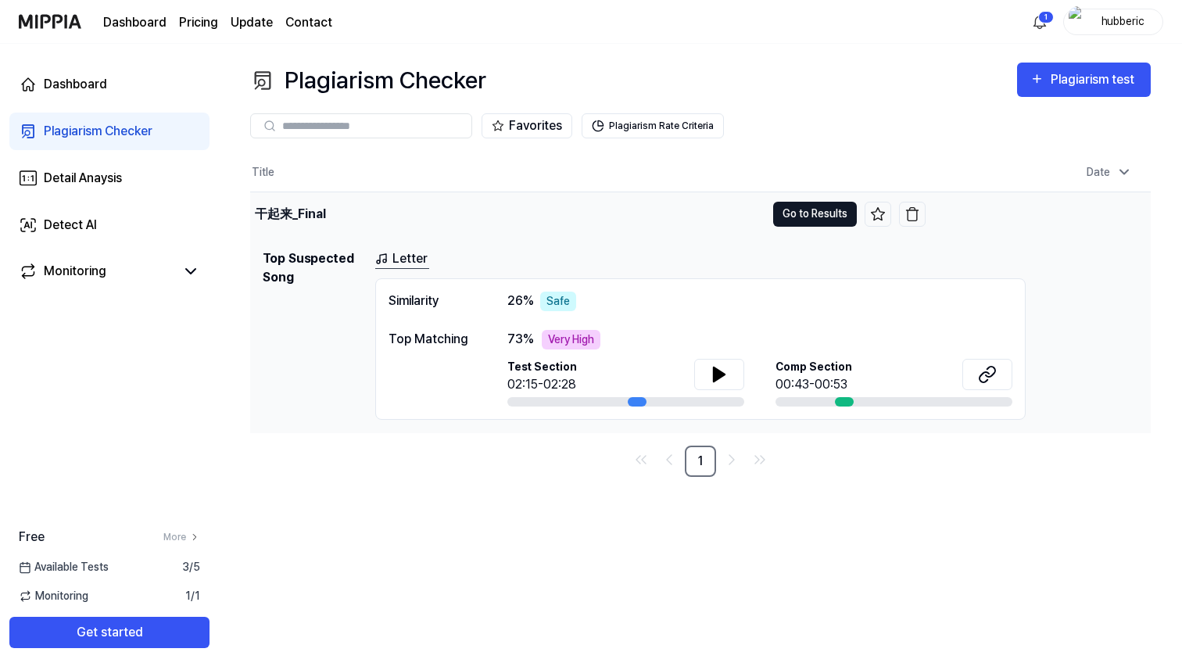
click at [814, 214] on button "Go to Results" at bounding box center [815, 214] width 84 height 25
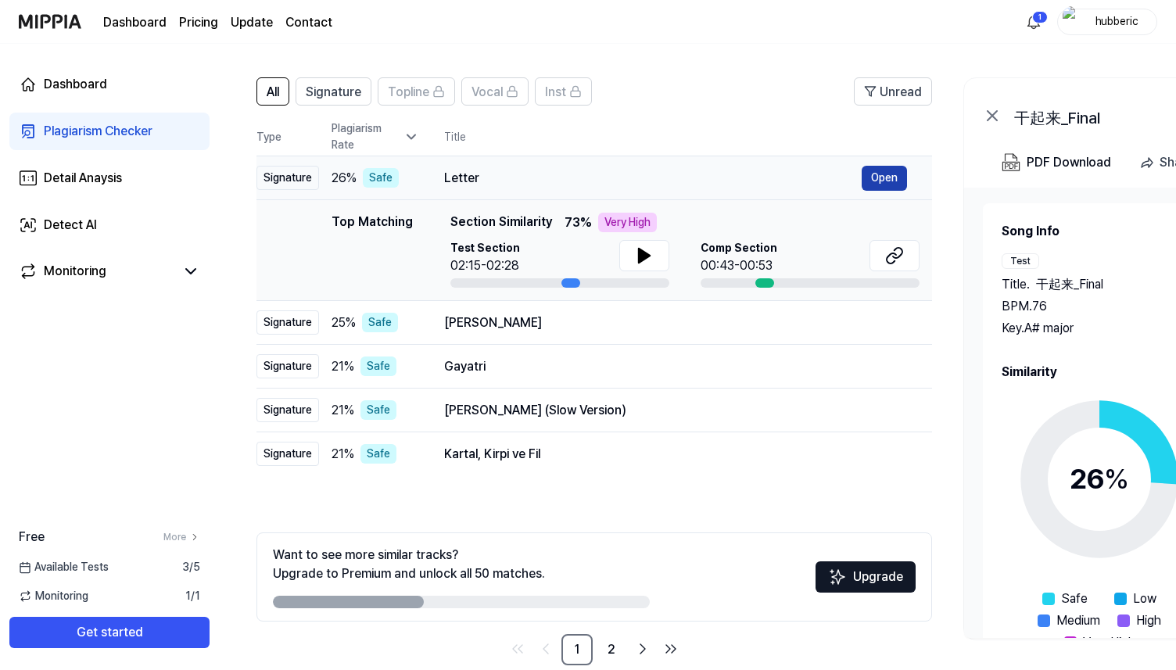
scroll to position [0, 1]
click at [890, 177] on button "Open" at bounding box center [883, 178] width 45 height 25
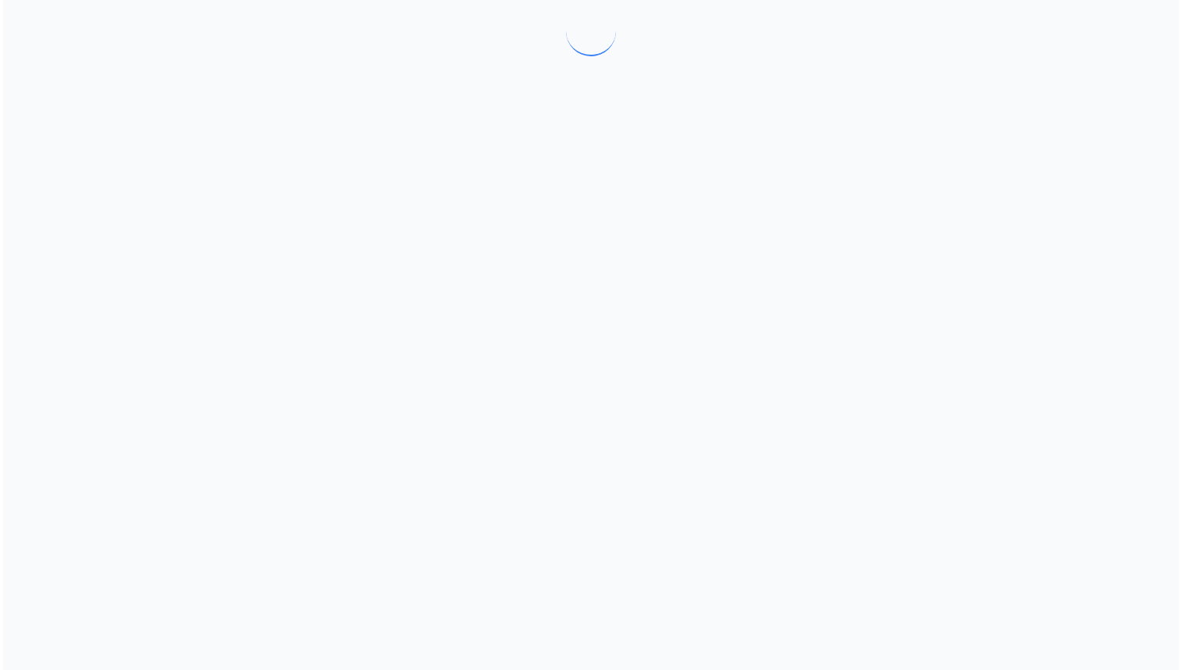
scroll to position [0, 0]
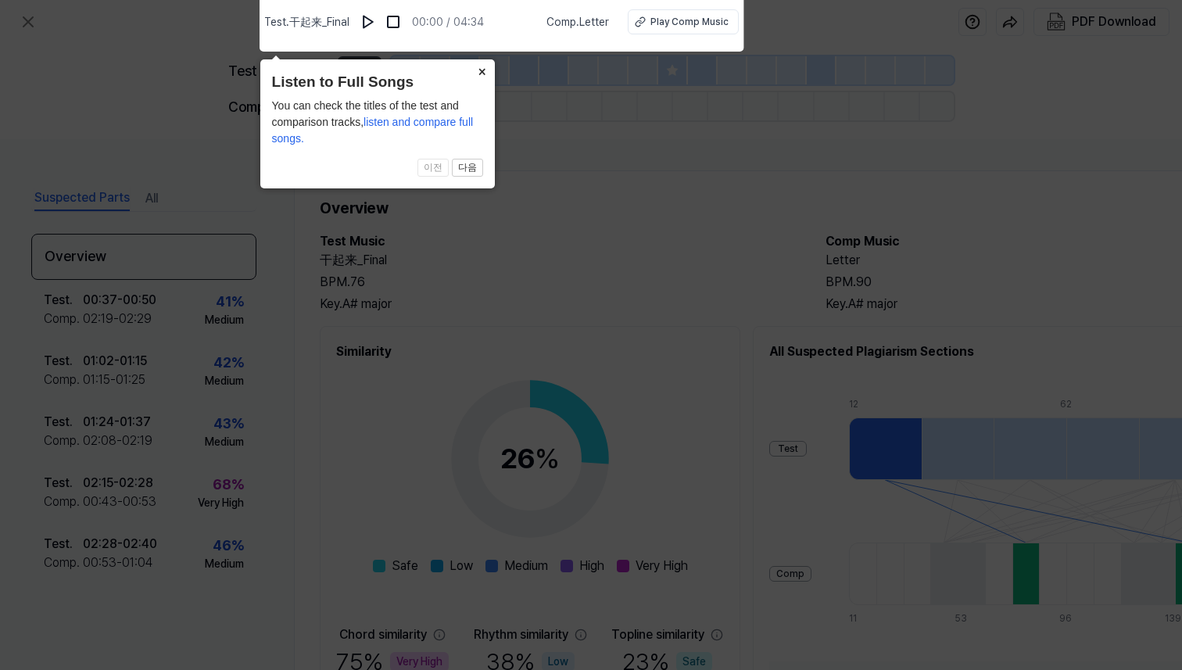
click at [481, 70] on button "×" at bounding box center [482, 70] width 25 height 22
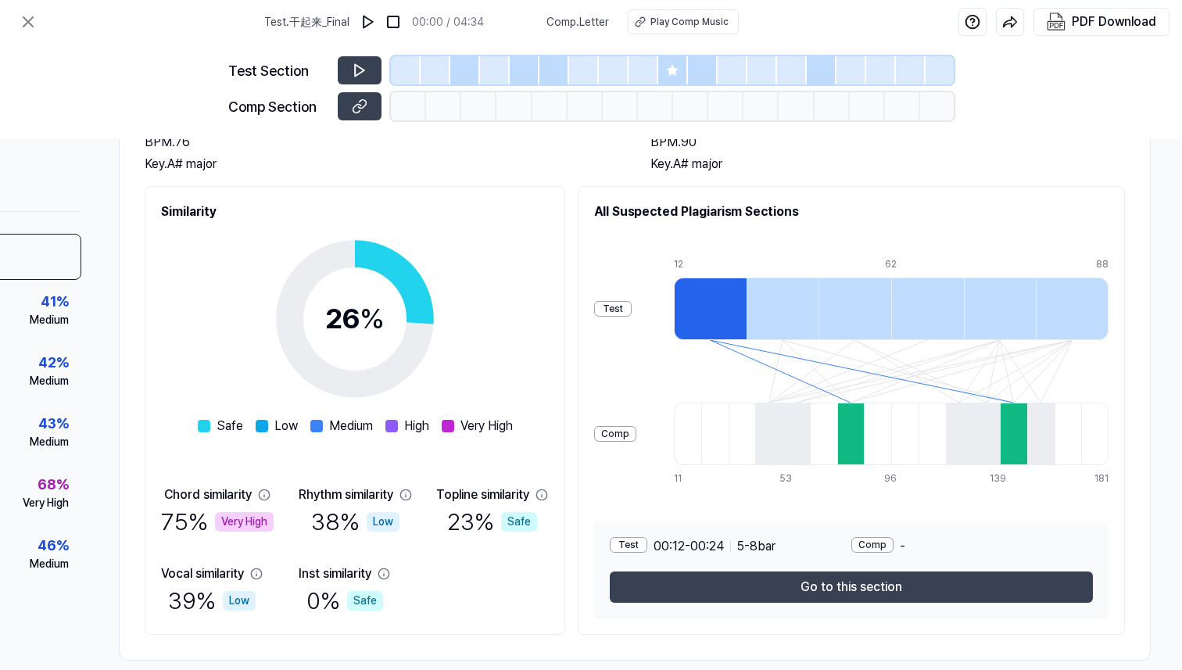
scroll to position [168, 181]
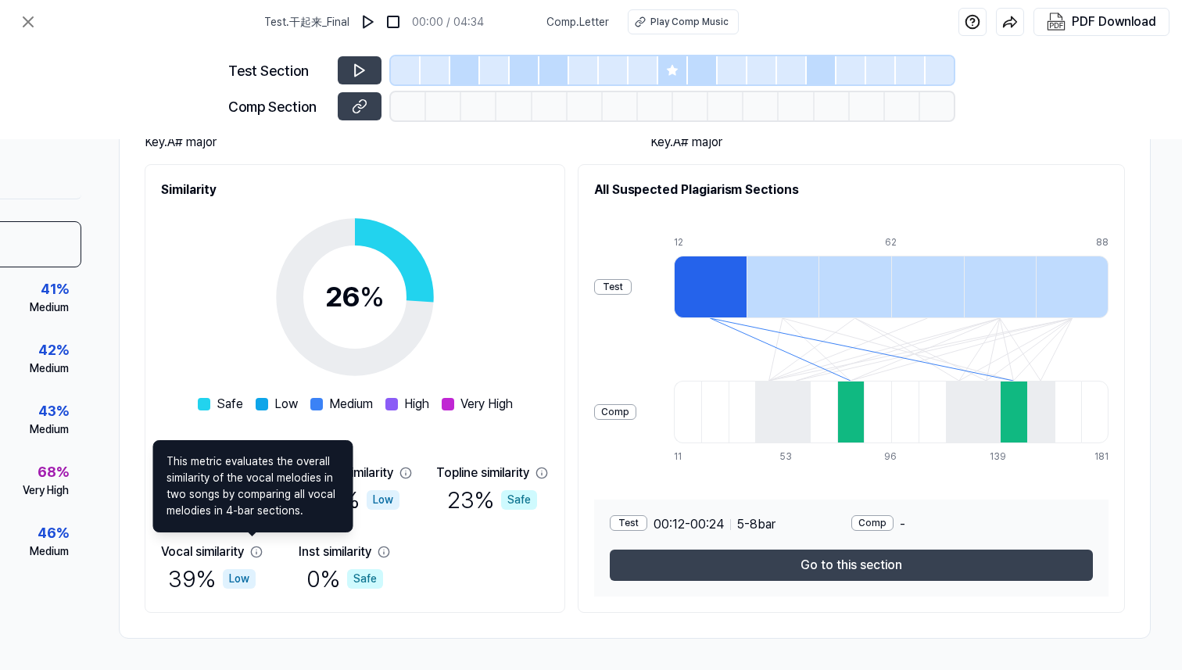
click at [256, 546] on icon at bounding box center [256, 552] width 13 height 13
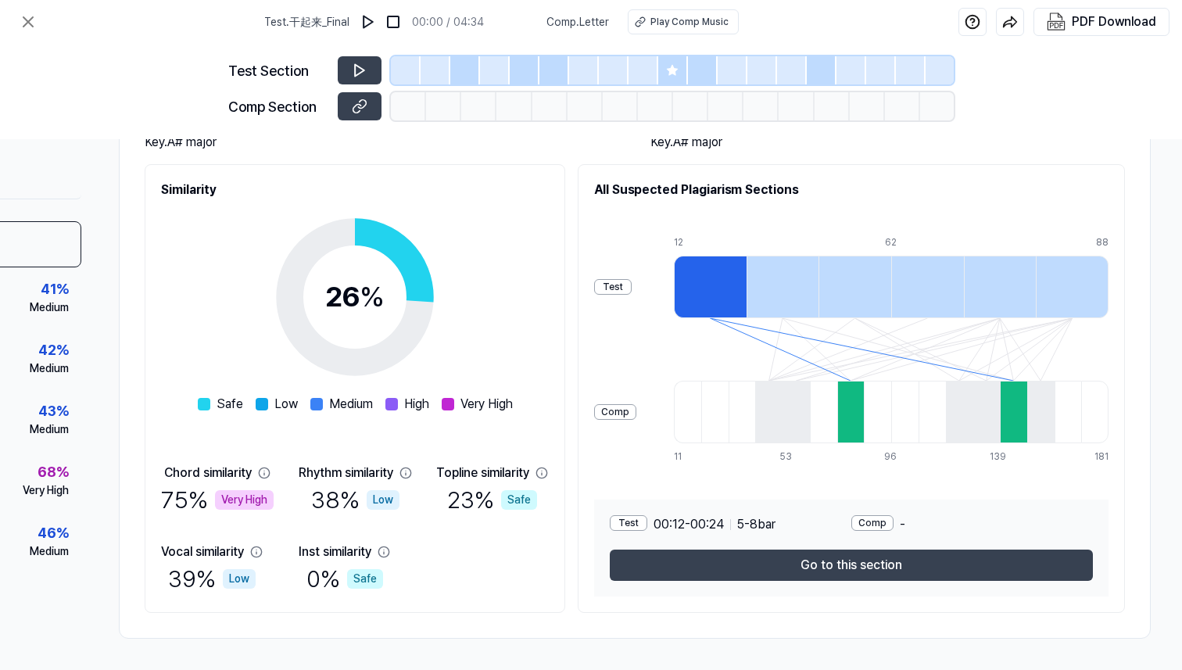
click at [253, 546] on icon at bounding box center [256, 552] width 13 height 13
click at [267, 546] on div "Chord similarity 75 % Very High Rhythm similarity 38 % Low Topline similarity 2…" at bounding box center [355, 530] width 388 height 133
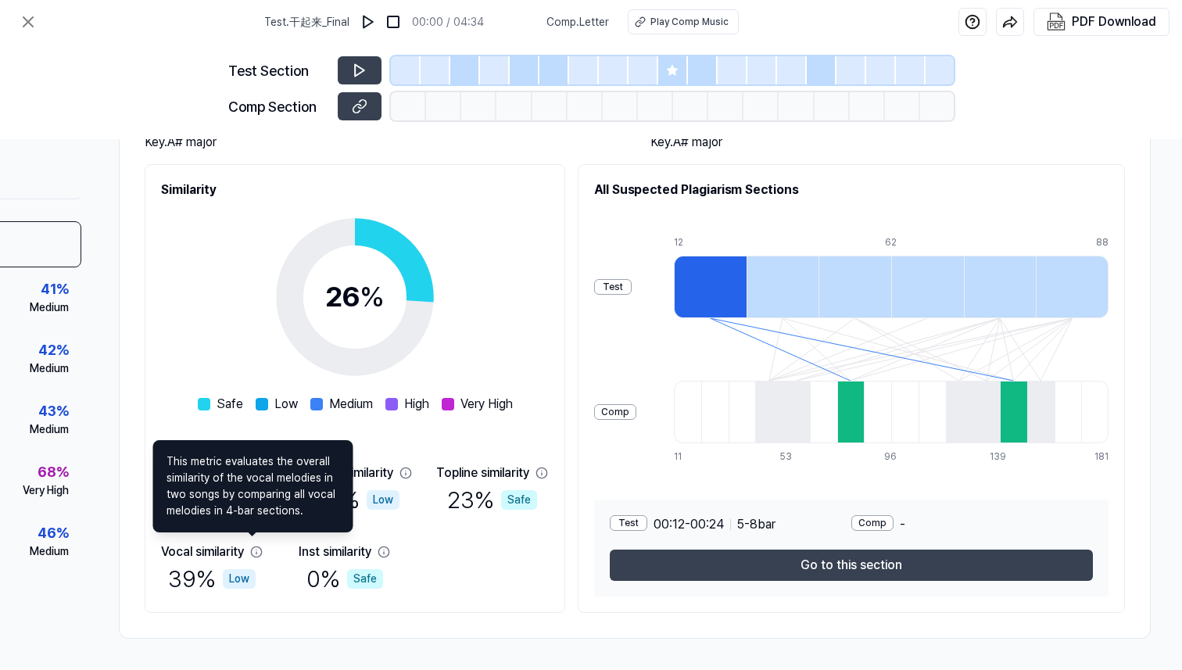
click at [252, 546] on icon at bounding box center [256, 551] width 10 height 10
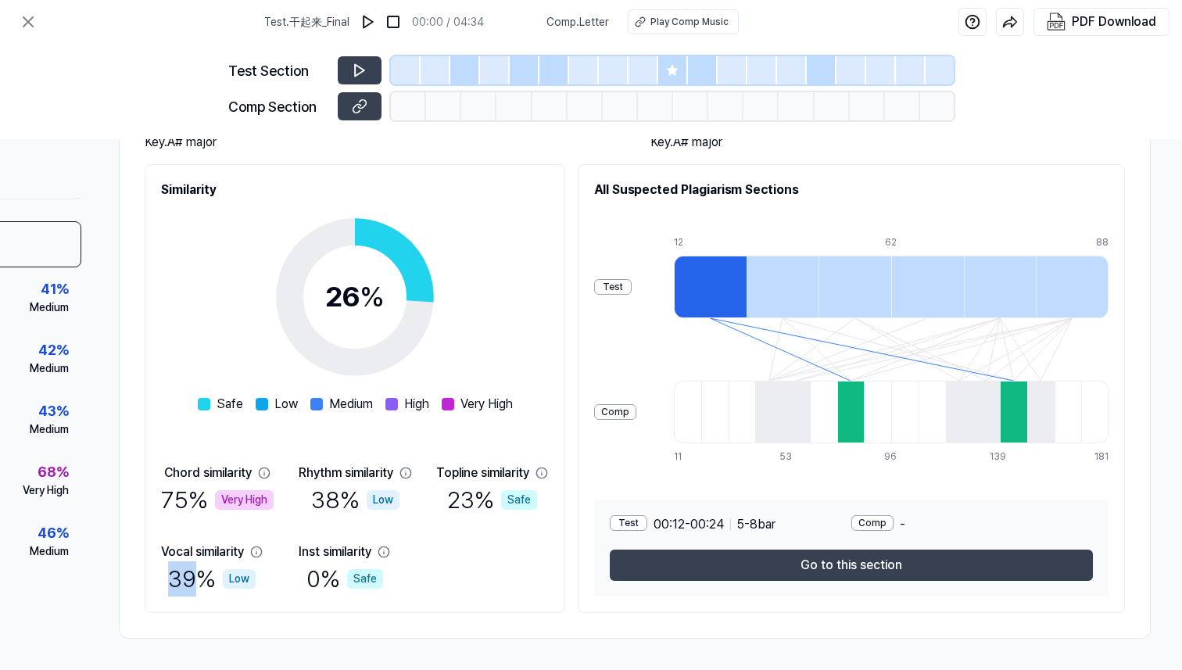
click at [252, 546] on icon at bounding box center [256, 551] width 10 height 10
click at [229, 497] on div "Very High" at bounding box center [244, 500] width 59 height 20
click at [860, 405] on div at bounding box center [850, 412] width 27 height 63
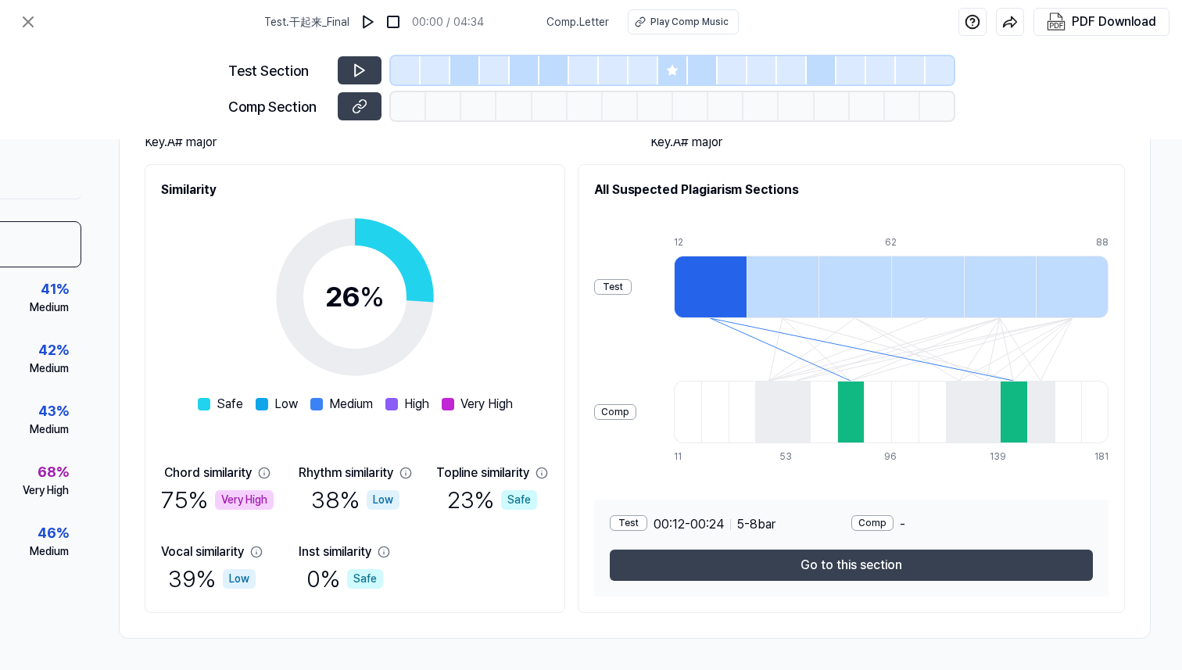
scroll to position [159, 181]
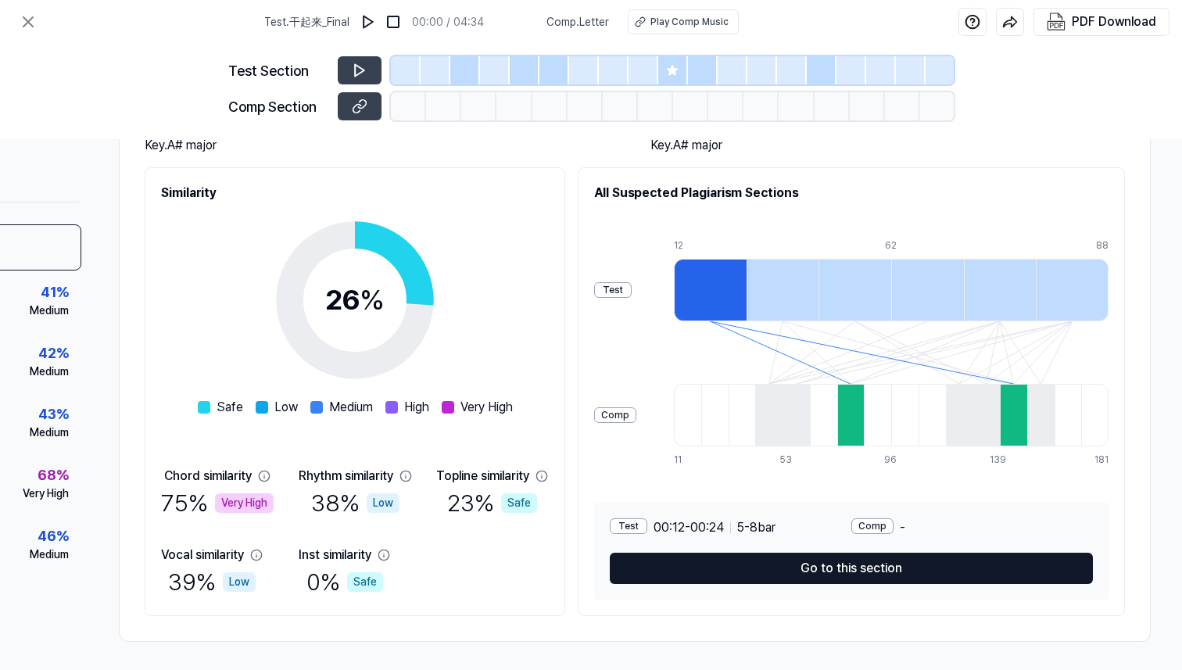
click at [744, 565] on button "Go to this section" at bounding box center [851, 568] width 483 height 31
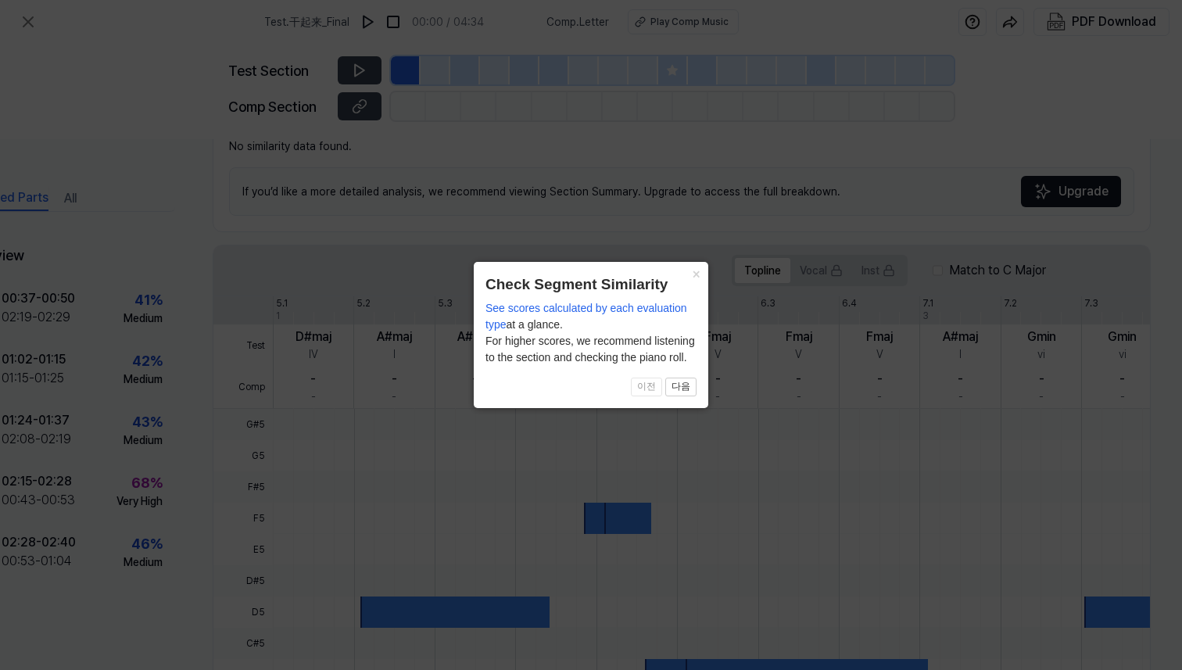
scroll to position [373, 88]
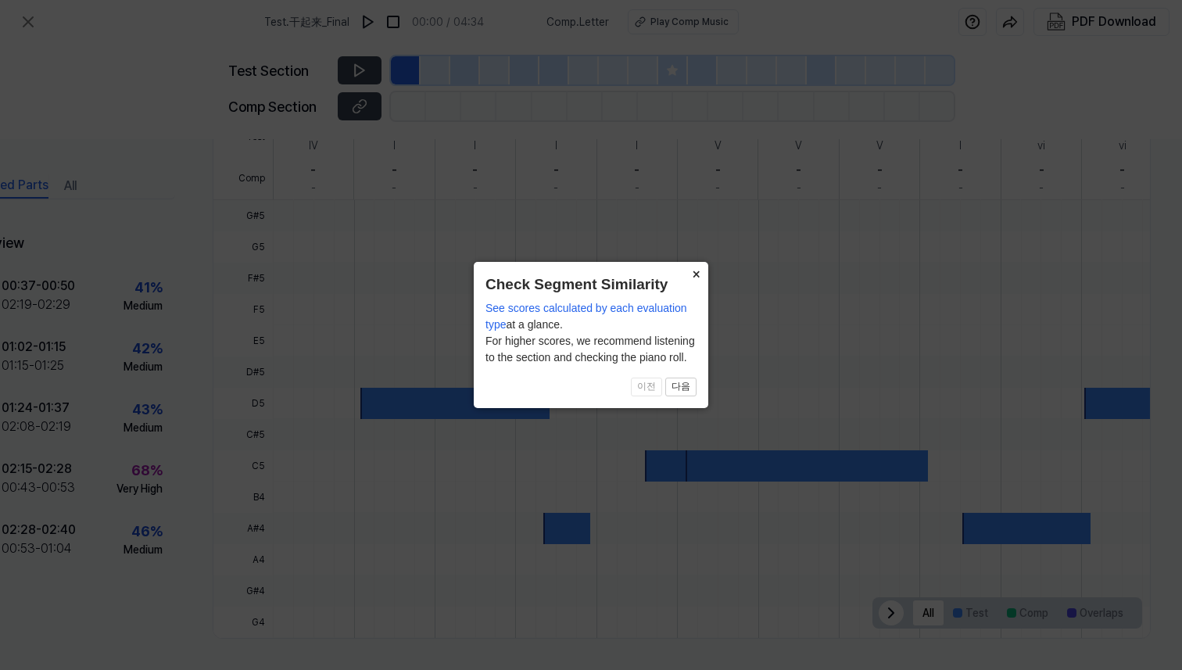
click at [695, 279] on button "×" at bounding box center [695, 273] width 25 height 22
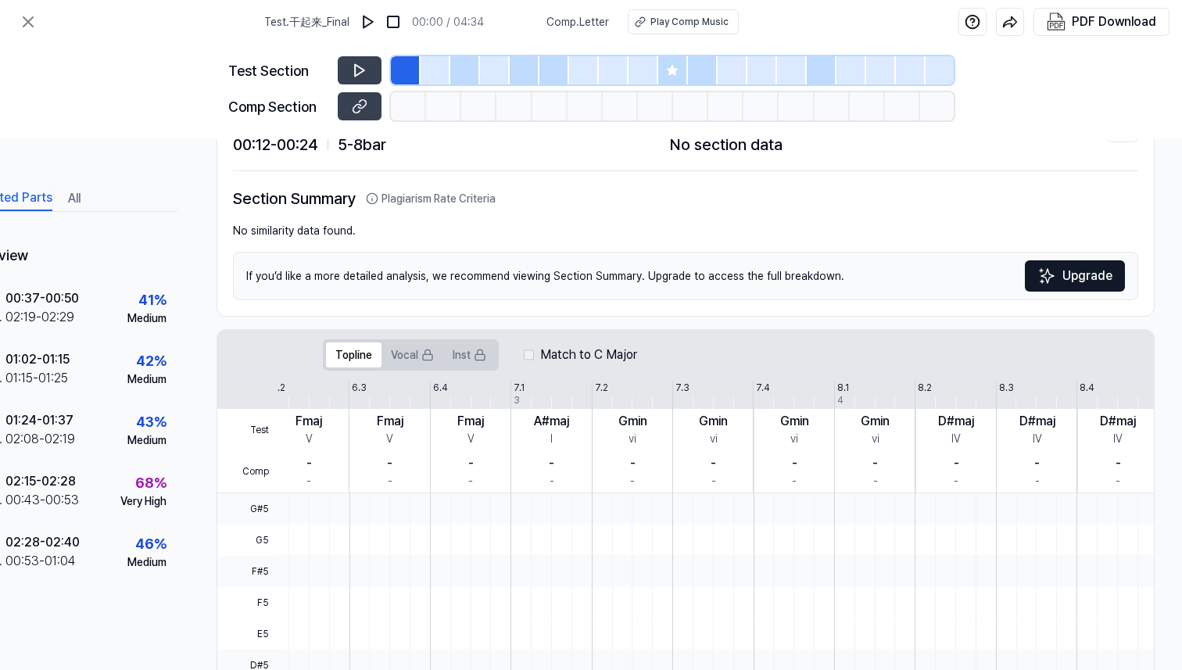
scroll to position [76, 77]
click at [686, 487] on div "- -" at bounding box center [714, 470] width 81 height 42
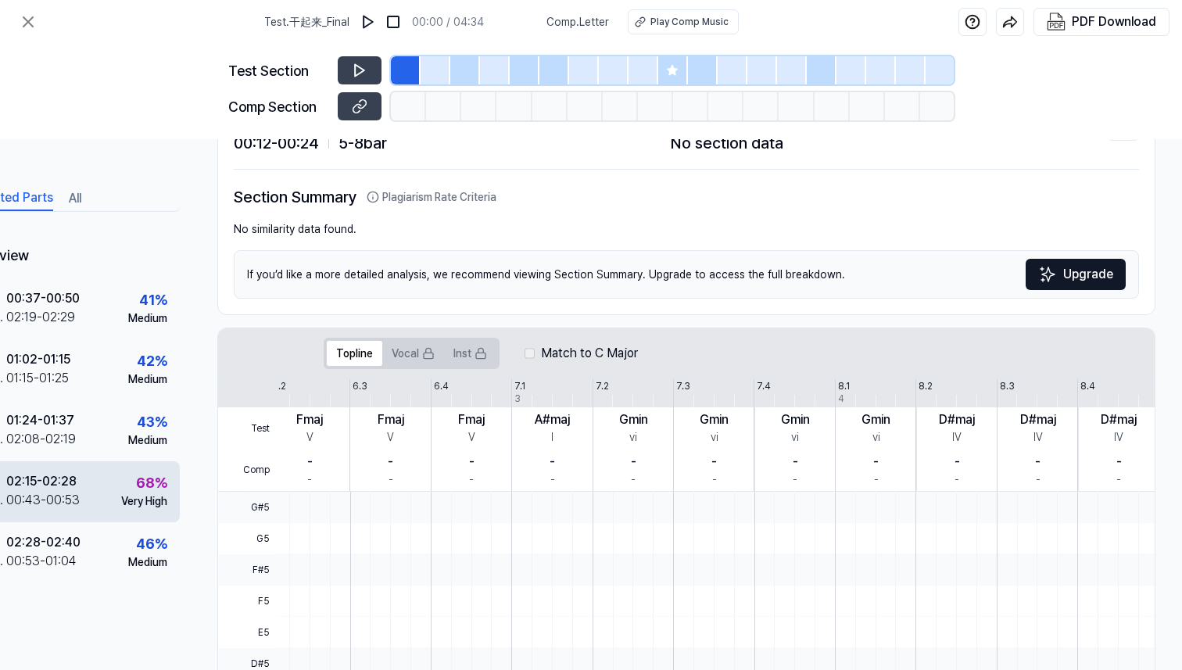
click at [121, 474] on div "68 % Very High" at bounding box center [144, 491] width 46 height 38
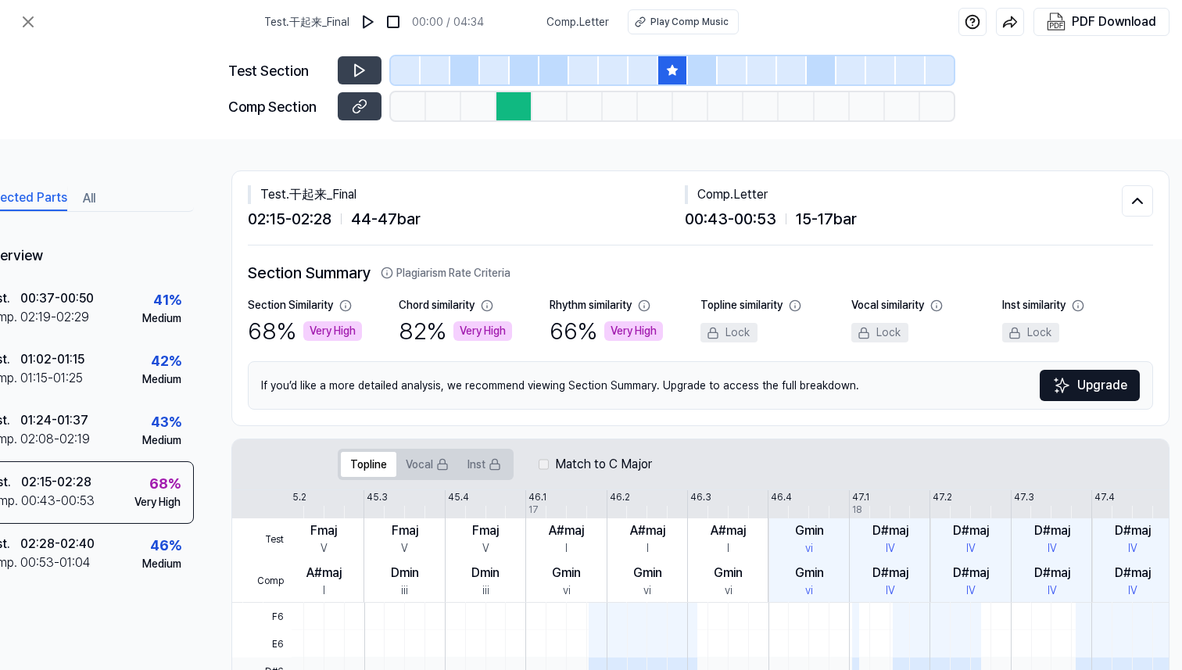
scroll to position [0, 88]
